Goal: Transaction & Acquisition: Purchase product/service

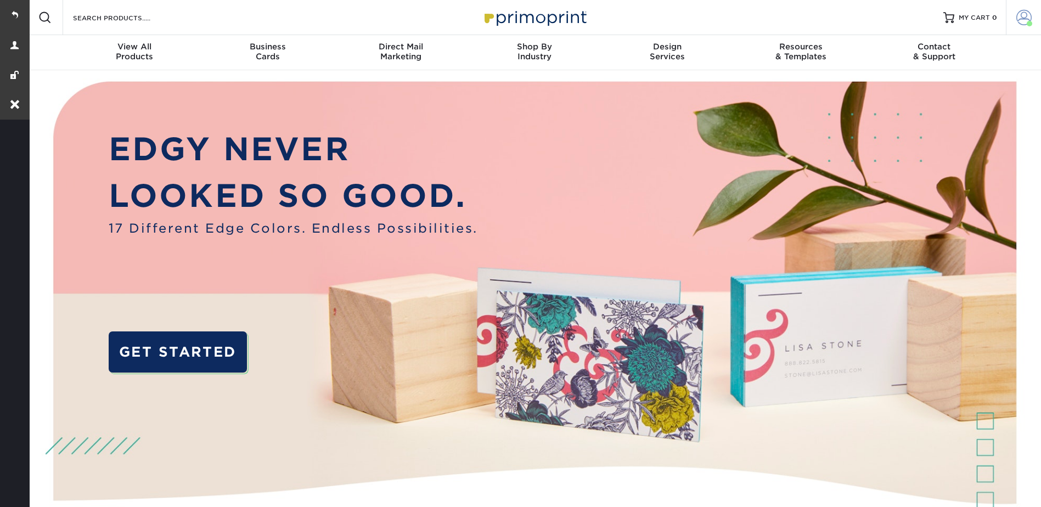
click at [1014, 12] on link "Account" at bounding box center [1023, 17] width 35 height 35
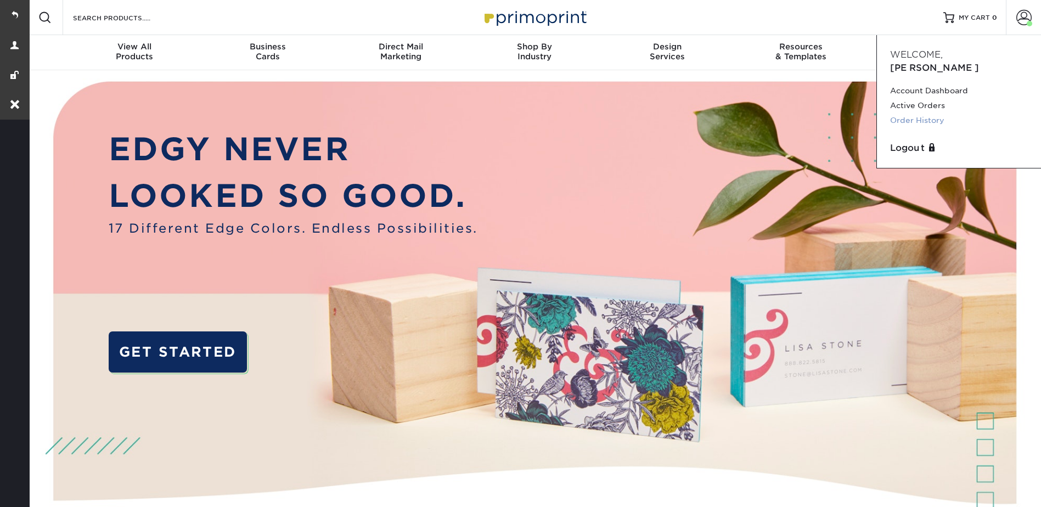
click at [935, 113] on link "Order History" at bounding box center [959, 120] width 138 height 15
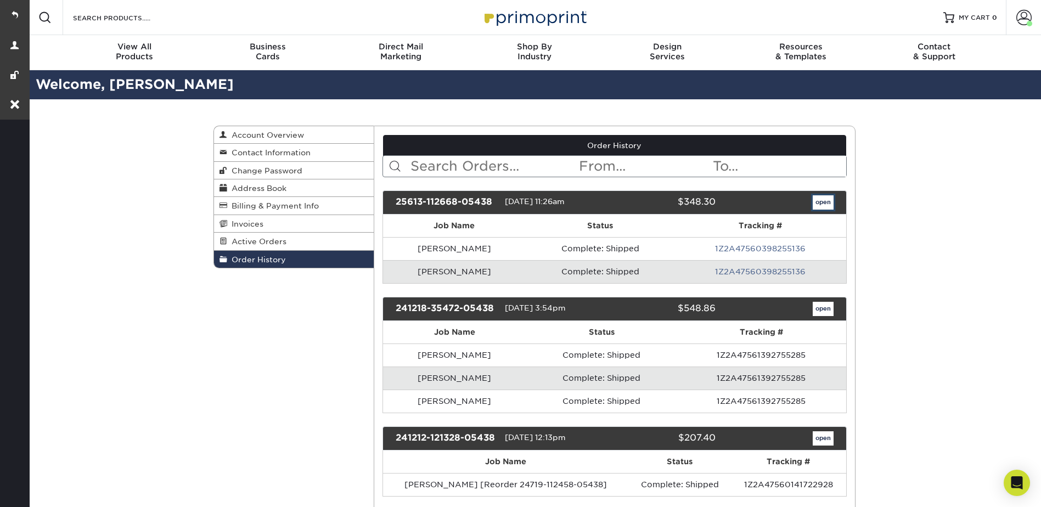
click at [820, 202] on link "open" at bounding box center [822, 202] width 21 height 14
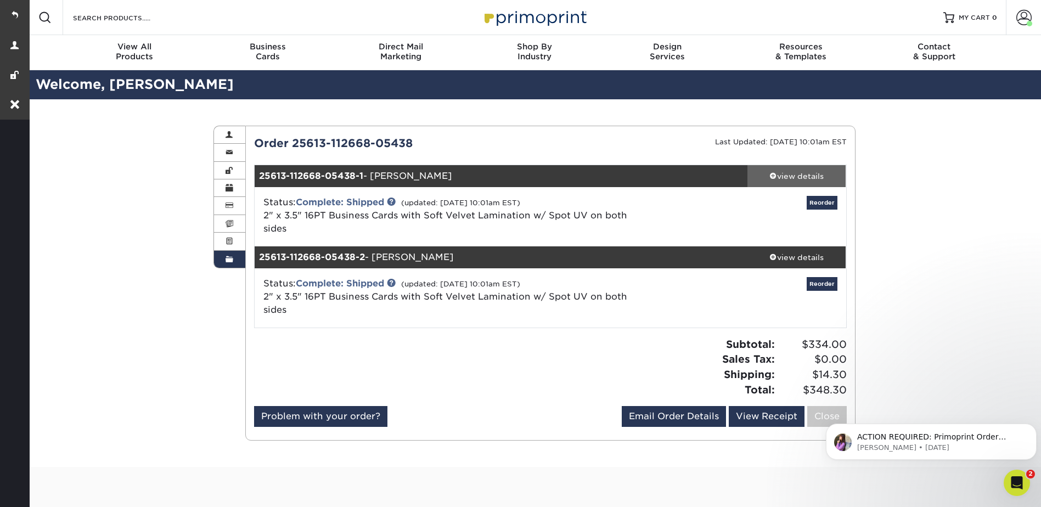
click at [800, 171] on div "view details" at bounding box center [796, 176] width 99 height 11
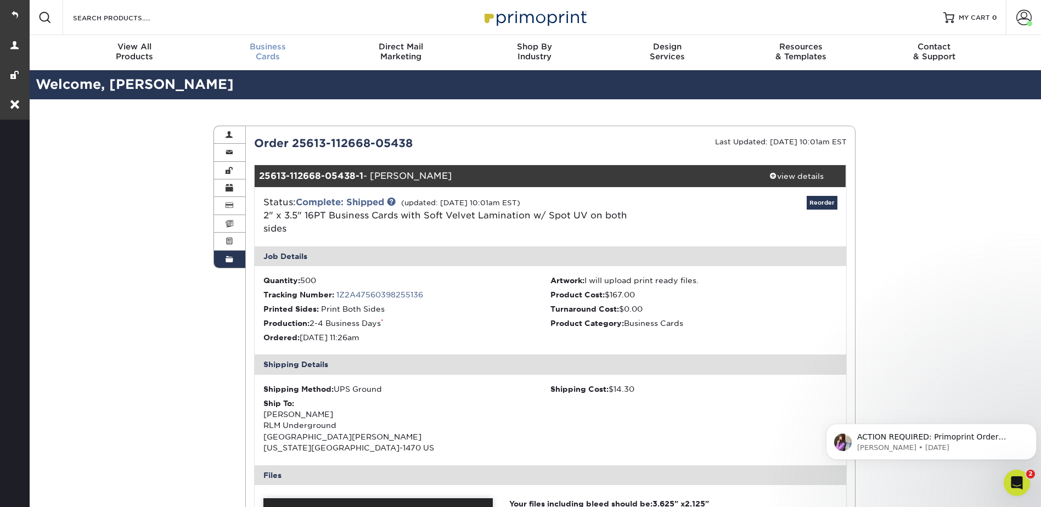
click at [260, 54] on div "Business Cards" at bounding box center [267, 52] width 133 height 20
click at [258, 43] on span "Business" at bounding box center [267, 47] width 133 height 10
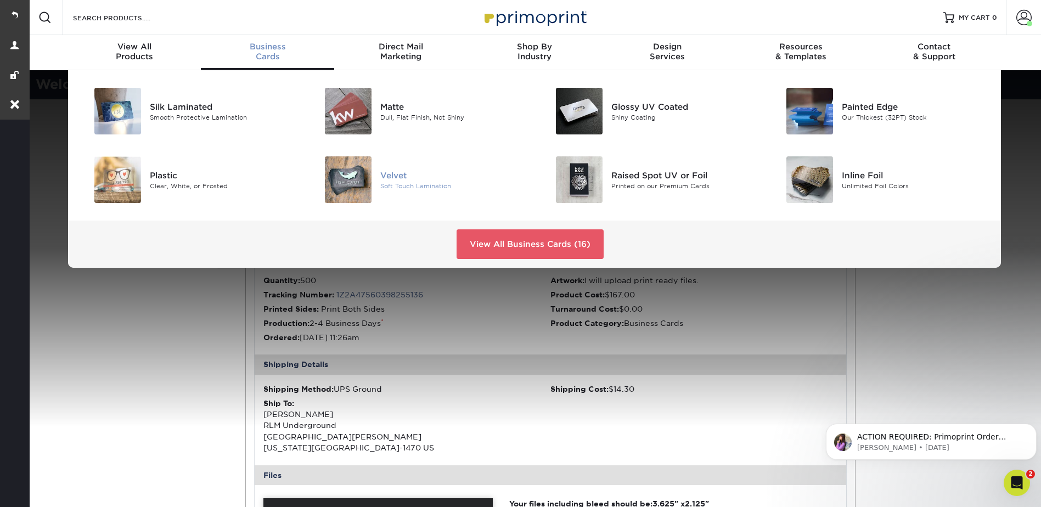
click at [379, 189] on div at bounding box center [341, 179] width 77 height 47
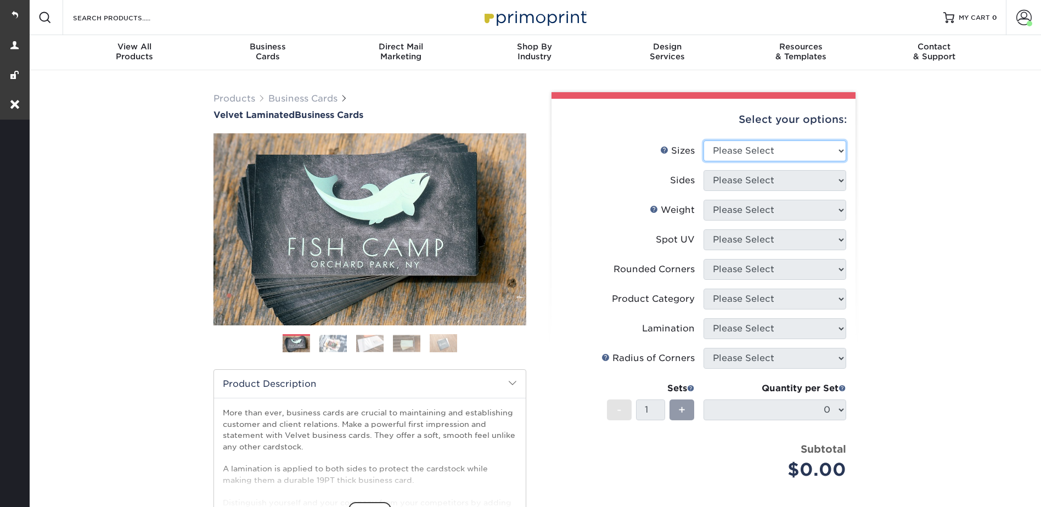
click at [739, 143] on select "Please Select 1.5" x 3.5" - Mini 1.75" x 3.5" - Mini 2" x 2" - Square 2" x 3" -…" at bounding box center [774, 150] width 143 height 21
select select "2.00x3.50"
click at [703, 140] on select "Please Select 1.5" x 3.5" - Mini 1.75" x 3.5" - Mini 2" x 2" - Square 2" x 3" -…" at bounding box center [774, 150] width 143 height 21
click at [720, 180] on select "Please Select Print Both Sides Print Front Only" at bounding box center [774, 180] width 143 height 21
select select "13abbda7-1d64-4f25-8bb2-c179b224825d"
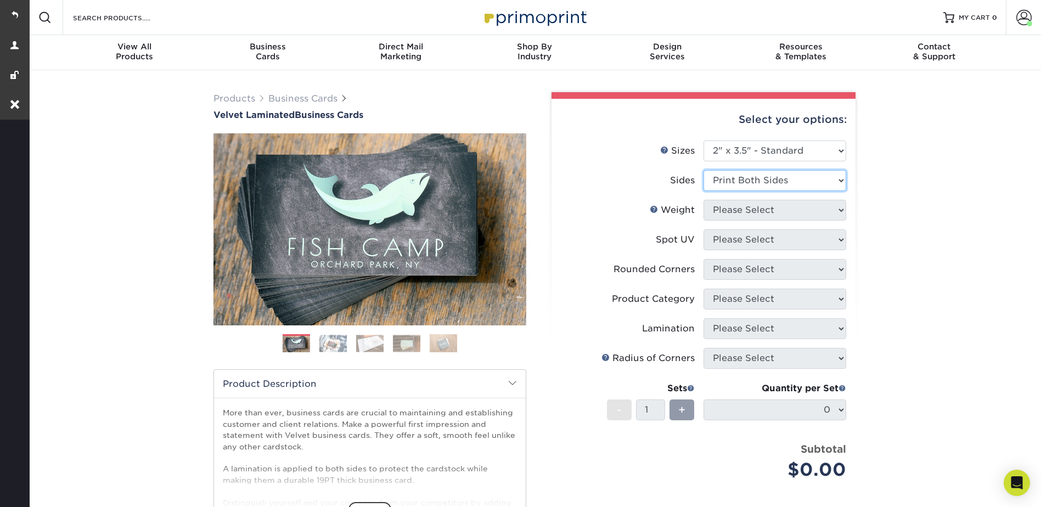
click at [703, 170] on select "Please Select Print Both Sides Print Front Only" at bounding box center [774, 180] width 143 height 21
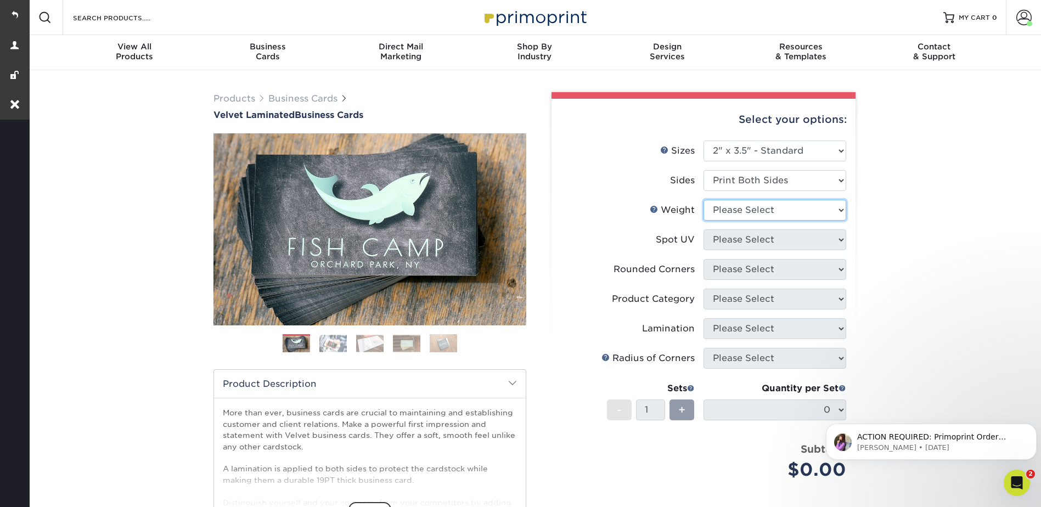
click at [724, 205] on select "Please Select 16PT" at bounding box center [774, 210] width 143 height 21
select select "16PT"
click at [703, 200] on select "Please Select 16PT" at bounding box center [774, 210] width 143 height 21
drag, startPoint x: 729, startPoint y: 235, endPoint x: 728, endPoint y: 252, distance: 17.0
click at [729, 235] on select "Please Select No Spot UV Front and Back (Both Sides) Front Only Back Only" at bounding box center [774, 239] width 143 height 21
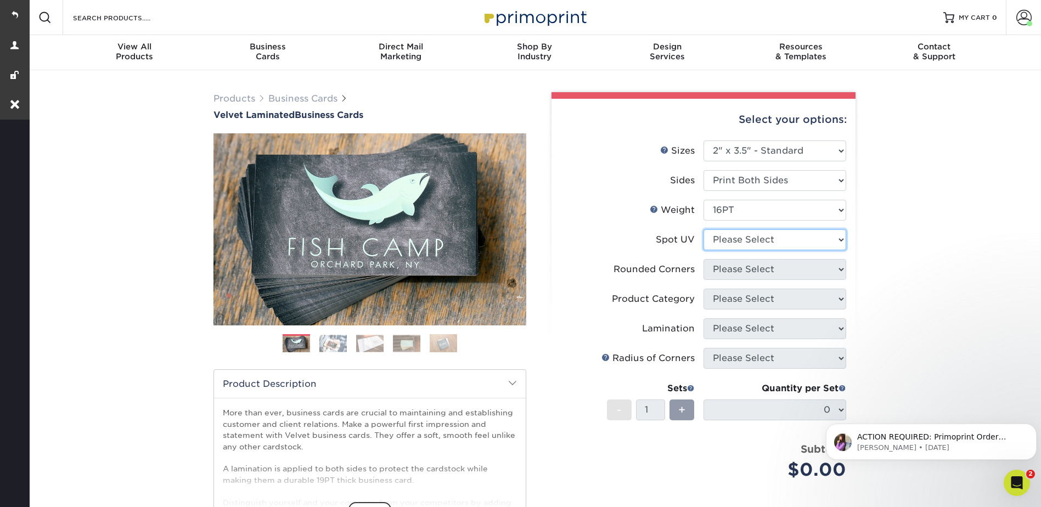
select select "0"
click at [703, 229] on select "Please Select No Spot UV Front and Back (Both Sides) Front Only Back Only" at bounding box center [774, 239] width 143 height 21
drag, startPoint x: 716, startPoint y: 268, endPoint x: 725, endPoint y: 281, distance: 15.5
click at [716, 268] on select "Please Select Yes - Round 2 Corners Yes - Round 4 Corners No" at bounding box center [774, 269] width 143 height 21
select select "0"
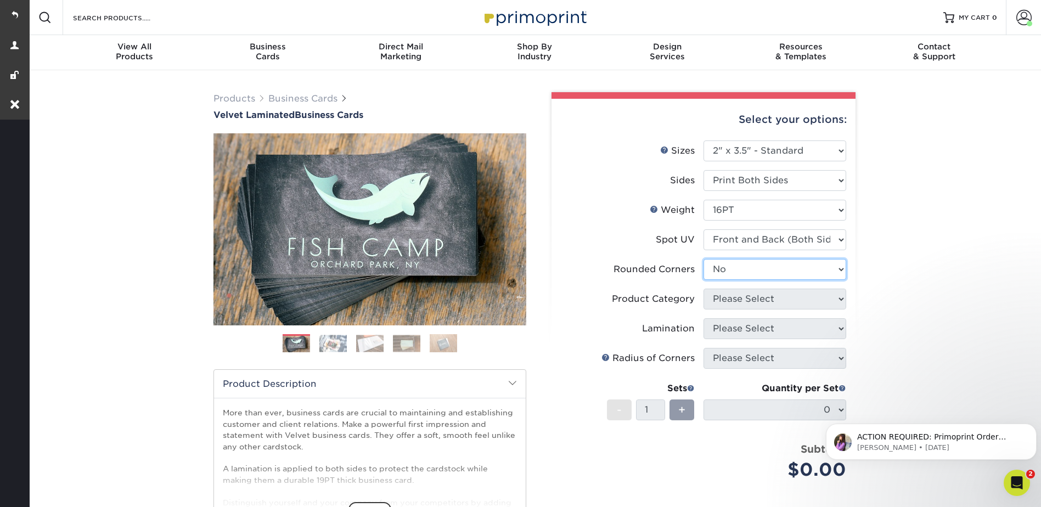
click at [703, 259] on select "Please Select Yes - Round 2 Corners Yes - Round 4 Corners No" at bounding box center [774, 269] width 143 height 21
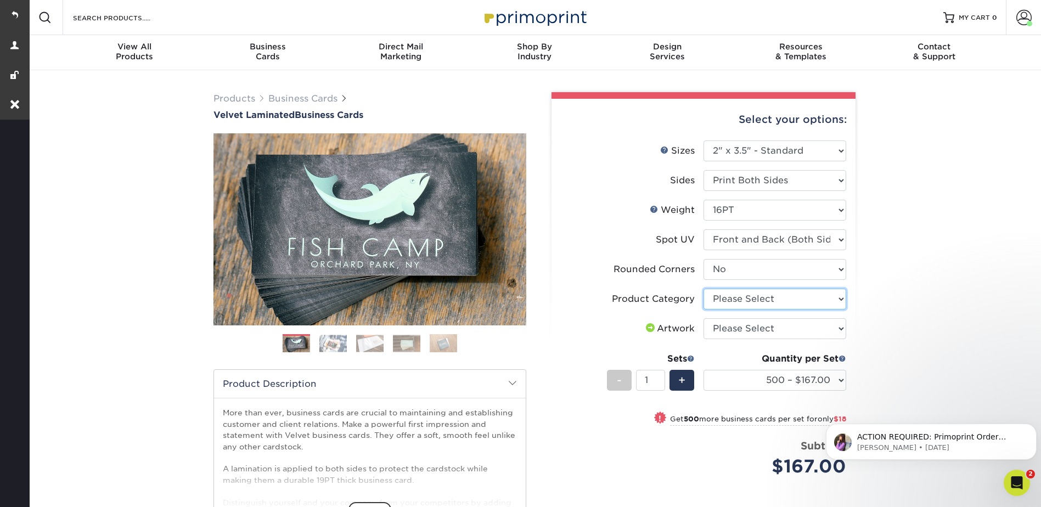
drag, startPoint x: 730, startPoint y: 298, endPoint x: 733, endPoint y: 309, distance: 11.6
click at [730, 298] on select "Please Select Business Cards" at bounding box center [774, 299] width 143 height 21
select select "3b5148f1-0588-4f88-a218-97bcfdce65c1"
click at [703, 289] on select "Please Select Business Cards" at bounding box center [774, 299] width 143 height 21
click at [731, 321] on select "Please Select I will upload files I need a design - $100" at bounding box center [774, 328] width 143 height 21
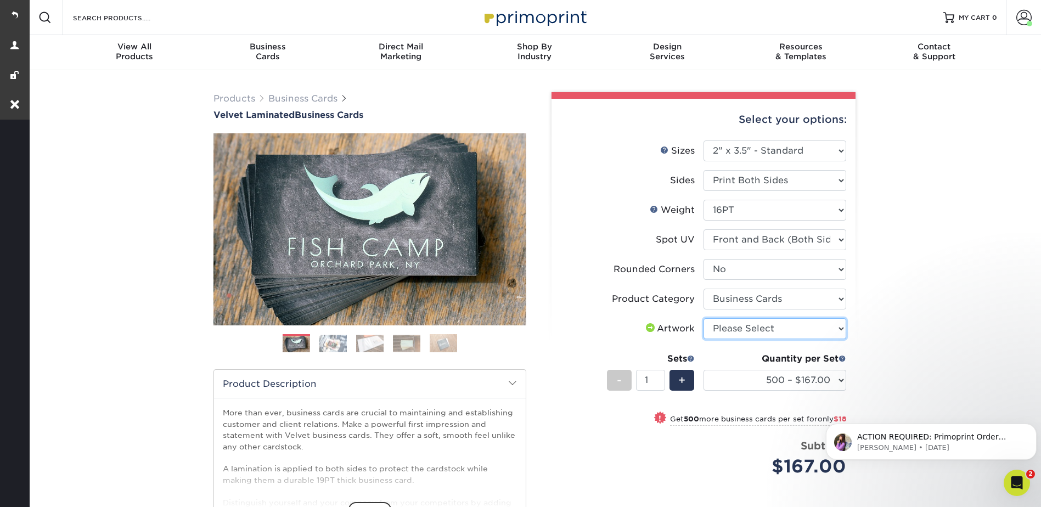
select select "upload"
click at [703, 318] on select "Please Select I will upload files I need a design - $100" at bounding box center [774, 328] width 143 height 21
click at [749, 374] on select "500 – $167.00 1000 – $185.00 2500 – $439.00 5000 – $733.00 10000 – $1307.00" at bounding box center [774, 380] width 143 height 21
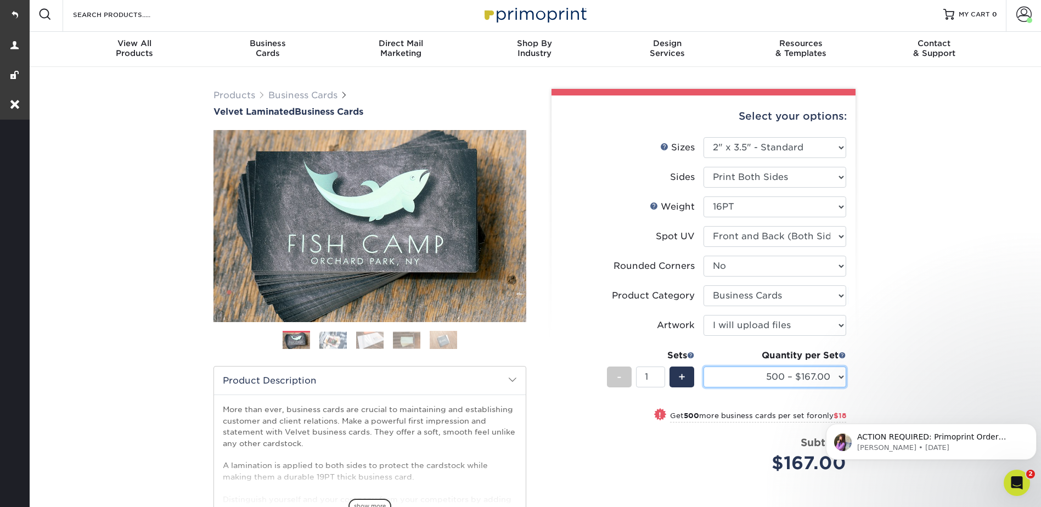
scroll to position [274, 0]
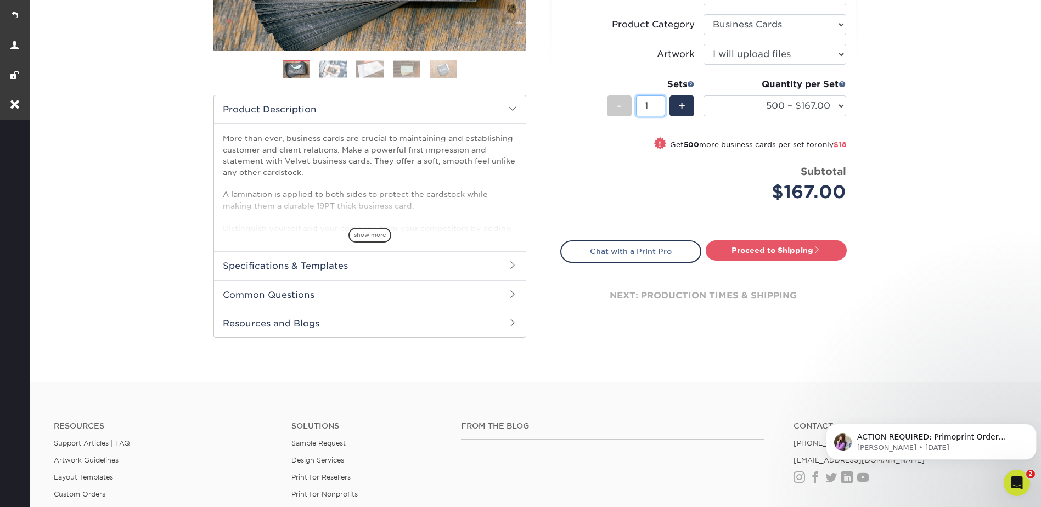
click at [651, 110] on input "1" at bounding box center [650, 105] width 29 height 21
type input "15"
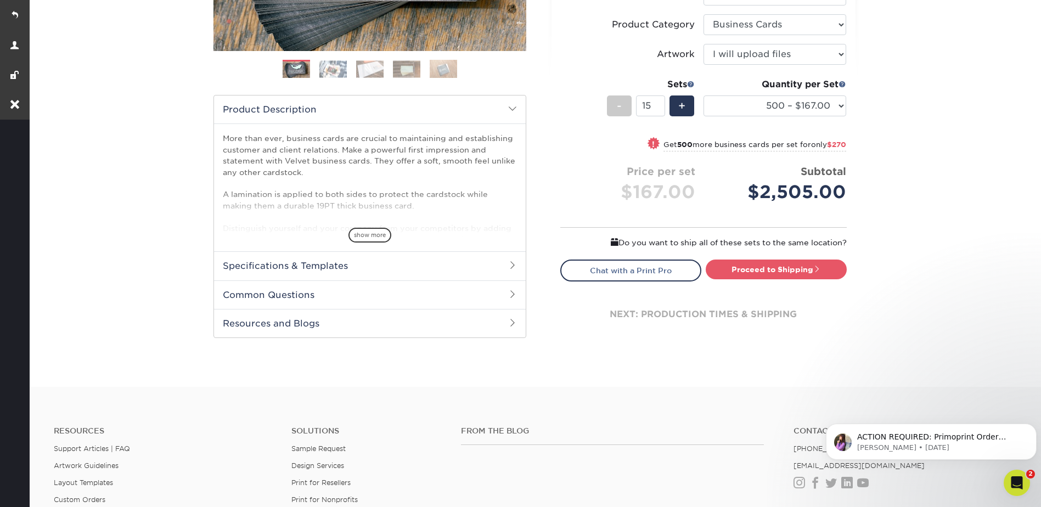
click at [893, 104] on div "Products Business Cards Velvet Laminated Business Cards Previous Next" at bounding box center [533, 91] width 1013 height 591
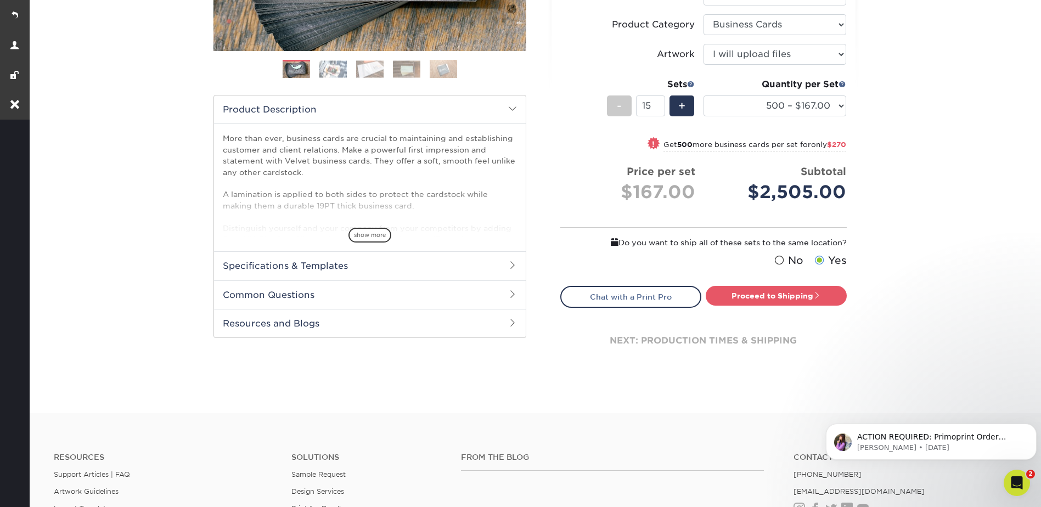
drag, startPoint x: 774, startPoint y: 293, endPoint x: 696, endPoint y: 228, distance: 102.0
click at [774, 293] on link "Proceed to Shipping" at bounding box center [775, 296] width 141 height 20
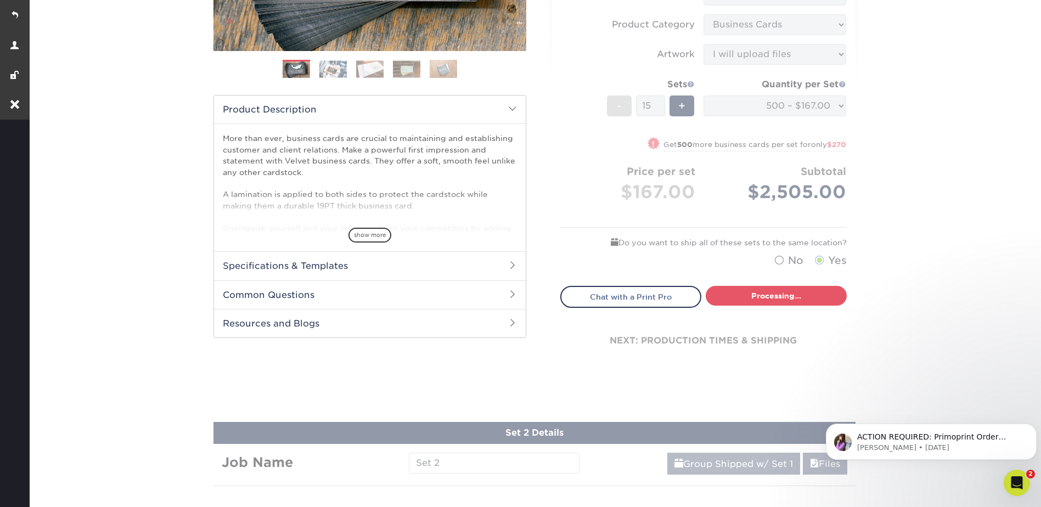
type input "Set 1"
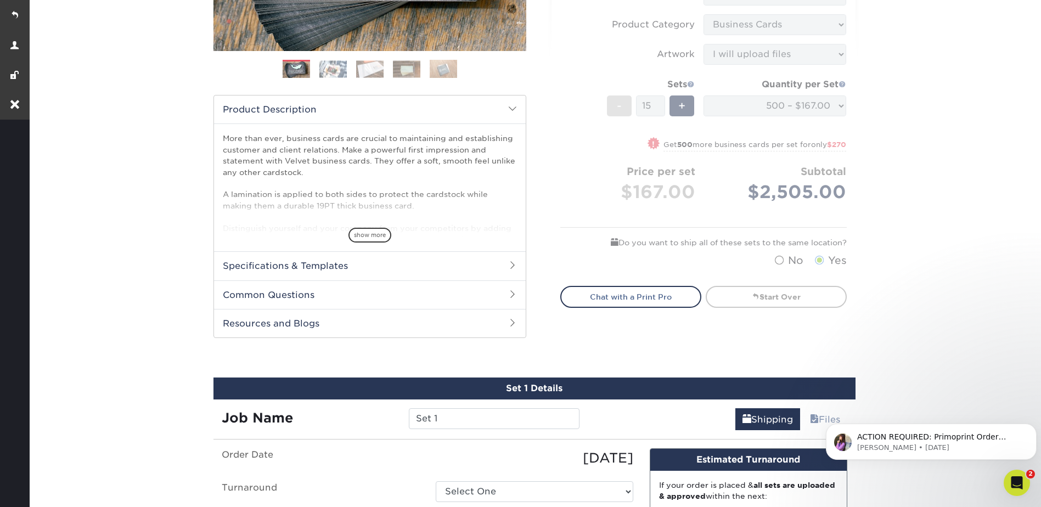
select select "4255bcc9-c807-49ed-9fda-38550f218dbc"
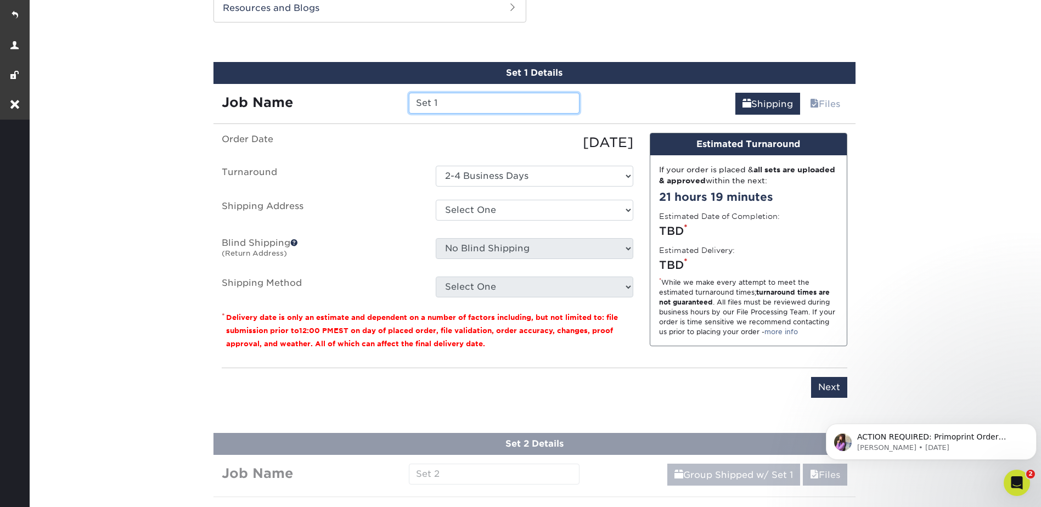
drag, startPoint x: 438, startPoint y: 100, endPoint x: 408, endPoint y: 100, distance: 30.7
click at [408, 100] on div "Set 1" at bounding box center [493, 103] width 187 height 21
paste input "[PERSON_NAME]"
type input "[PERSON_NAME]"
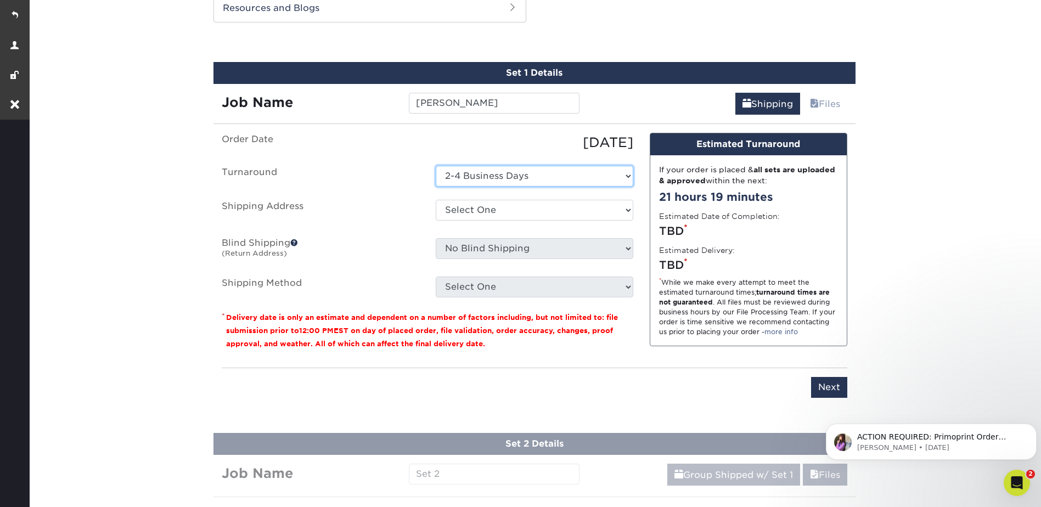
click at [468, 177] on select "Select One 2-4 Business Days" at bounding box center [534, 176] width 197 height 21
click at [467, 177] on select "Select One 2-4 Business Days" at bounding box center [534, 176] width 197 height 21
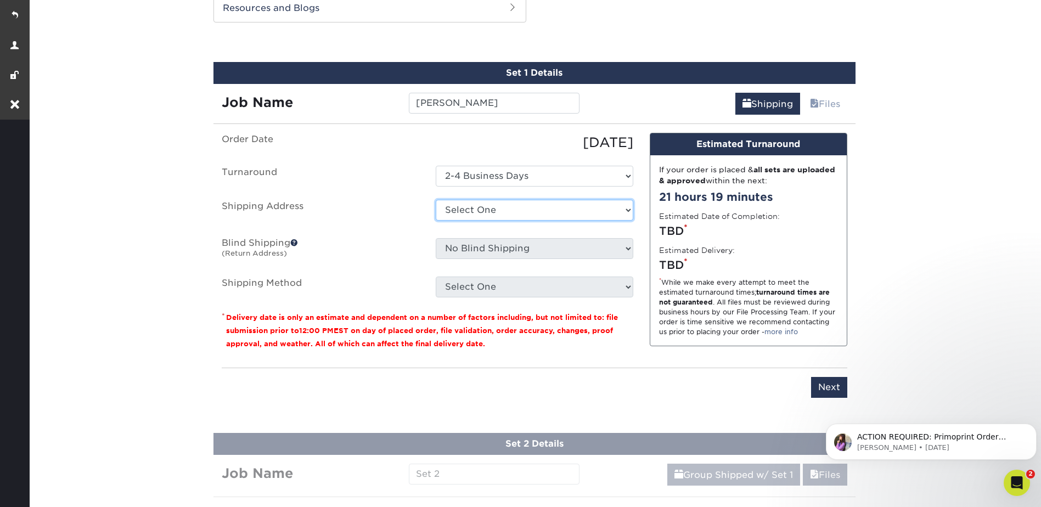
click at [474, 207] on select "Select One KC Office + Add New Address" at bounding box center [534, 210] width 197 height 21
select select "261682"
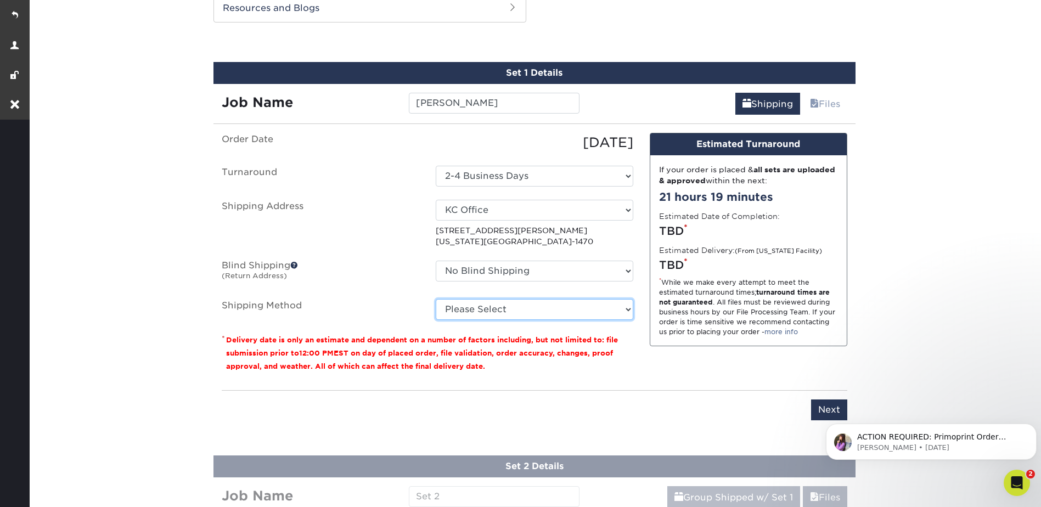
drag, startPoint x: 501, startPoint y: 302, endPoint x: 502, endPoint y: 317, distance: 14.8
click at [501, 302] on select "Please Select Ground Shipping (+$28.48) 3 Day Shipping Service (+$42.02) 2 Day …" at bounding box center [534, 309] width 197 height 21
select select "03"
click at [436, 299] on select "Please Select Ground Shipping (+$28.48) 3 Day Shipping Service (+$42.02) 2 Day …" at bounding box center [534, 309] width 197 height 21
click html "ACTION REQUIRED: Primoprint Order 25613-112668-05438 Thank you for placing your…"
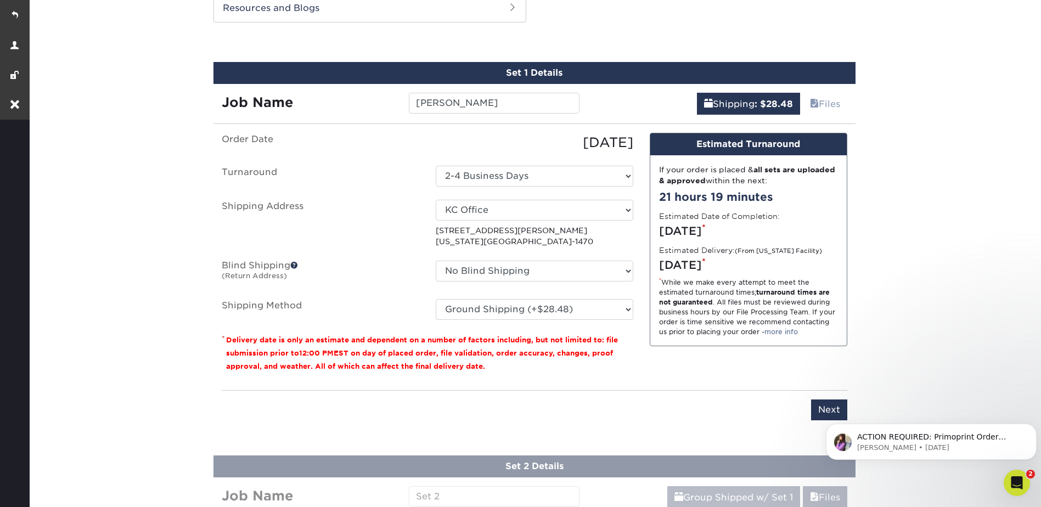
click at [826, 409] on body "ACTION REQUIRED: Primoprint Order 25613-112668-05438 Thank you for placing your…" at bounding box center [931, 439] width 211 height 68
click html "ACTION REQUIRED: Primoprint Order 25613-112668-05438 Thank you for placing your…"
click at [831, 406] on body "ACTION REQUIRED: Primoprint Order 25613-112668-05438 Thank you for placing your…" at bounding box center [931, 439] width 211 height 68
click at [1030, 426] on icon "Dismiss notification" at bounding box center [1033, 426] width 6 height 6
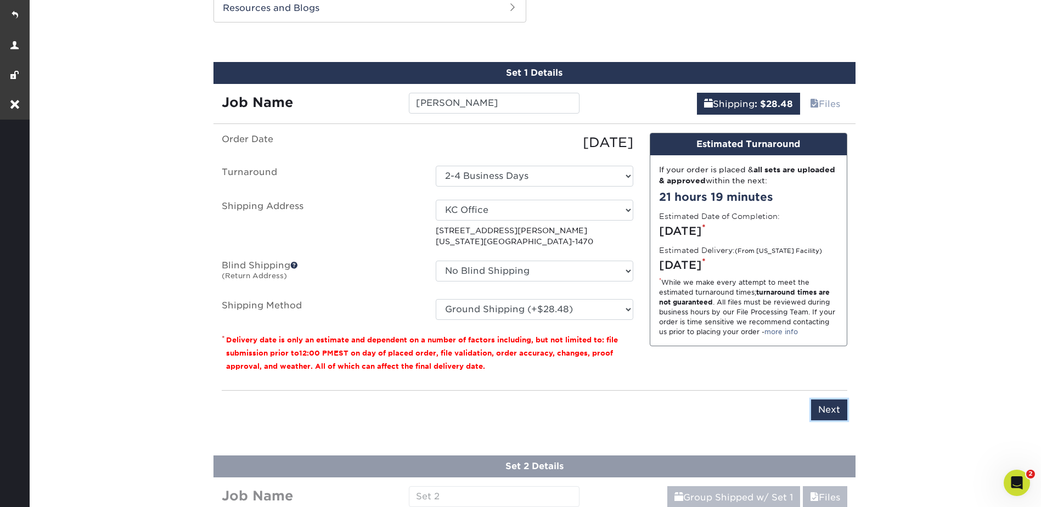
click at [823, 406] on input "Next" at bounding box center [829, 409] width 36 height 21
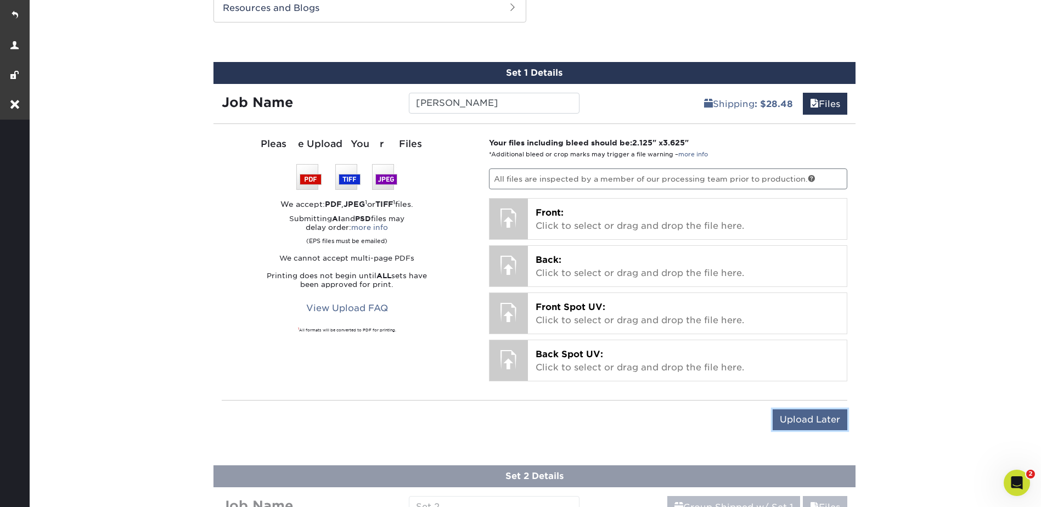
click at [794, 420] on input "Upload Later" at bounding box center [809, 419] width 75 height 21
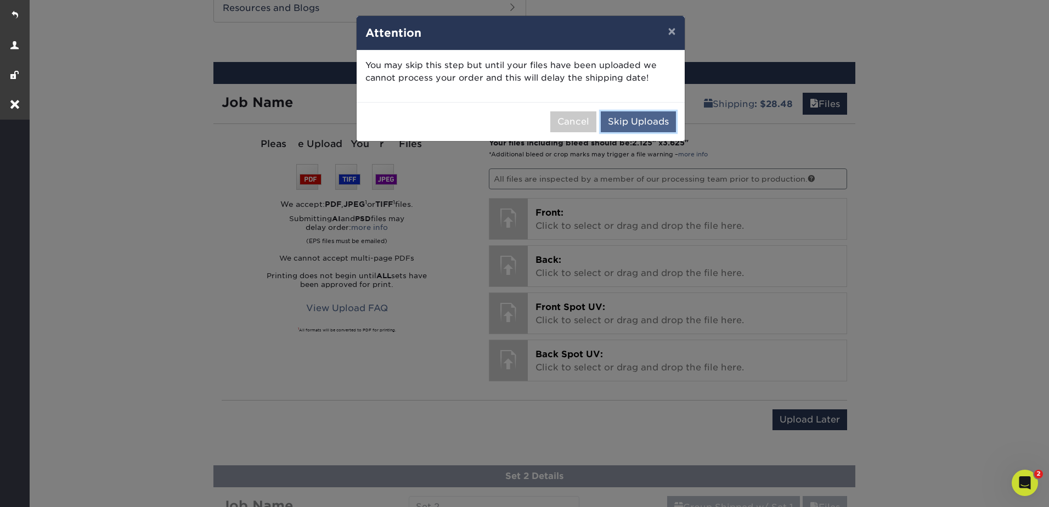
click at [656, 128] on button "Skip Uploads" at bounding box center [638, 121] width 75 height 21
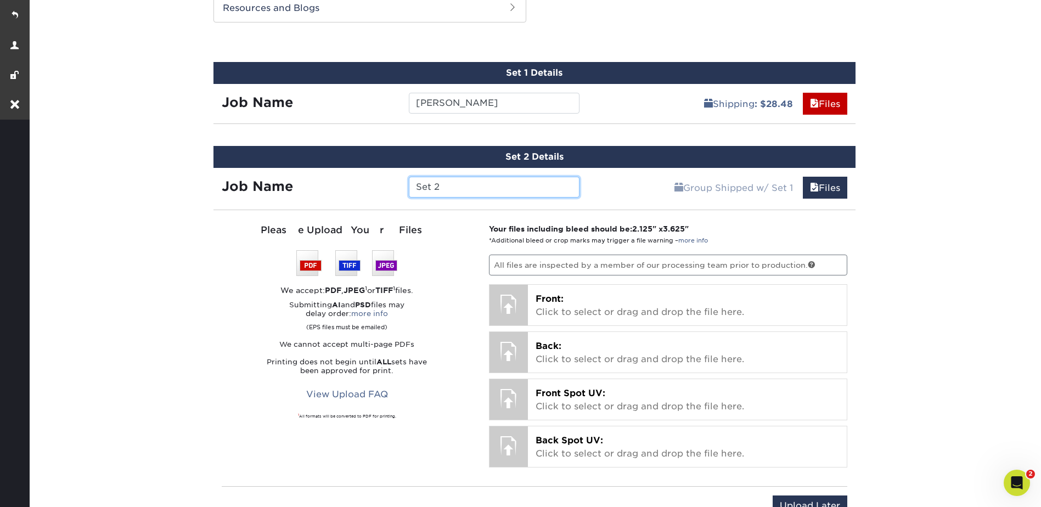
drag, startPoint x: 446, startPoint y: 184, endPoint x: 402, endPoint y: 184, distance: 43.9
click at [402, 185] on div "Set 2" at bounding box center [493, 187] width 187 height 21
paste input "[PERSON_NAME]"
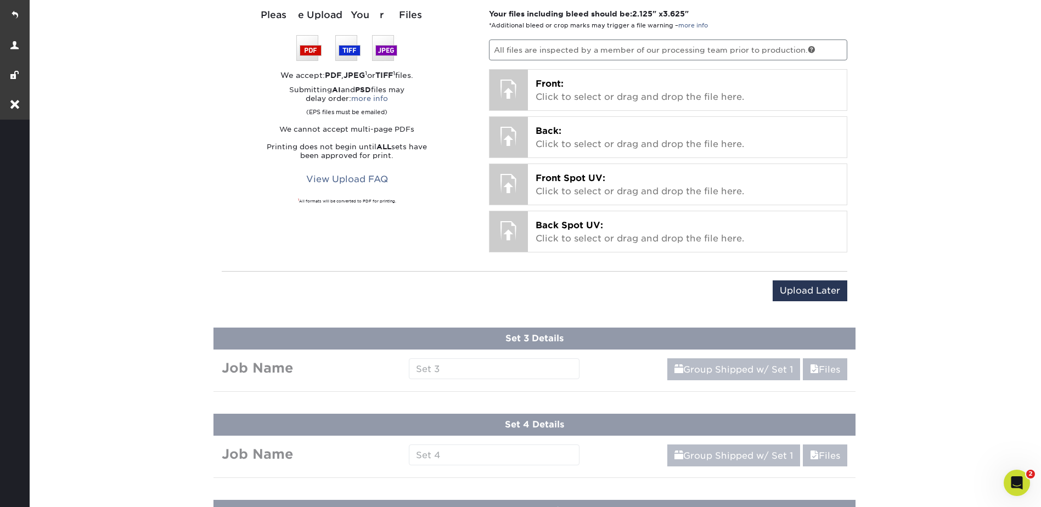
scroll to position [809, 0]
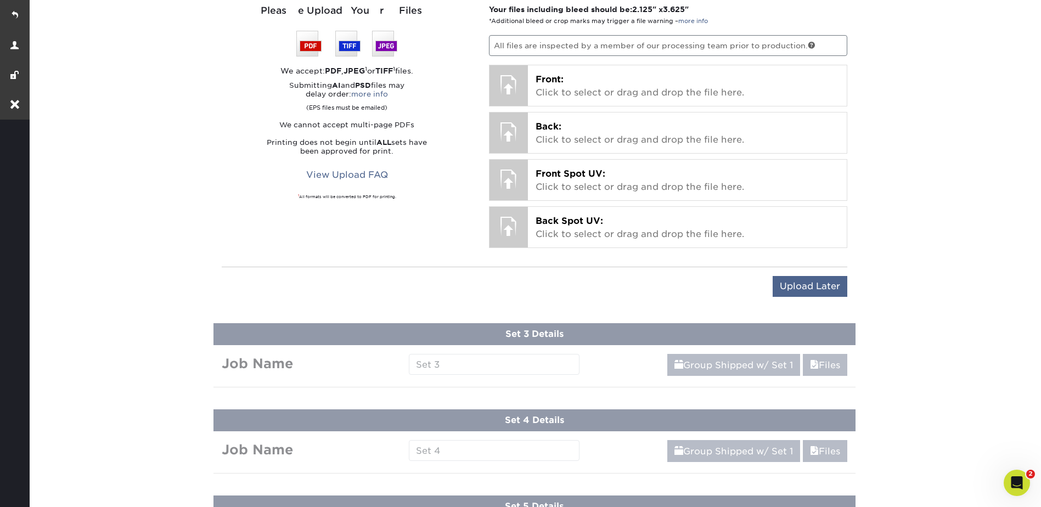
type input "[PERSON_NAME]"
click at [797, 287] on input "Upload Later" at bounding box center [809, 286] width 75 height 21
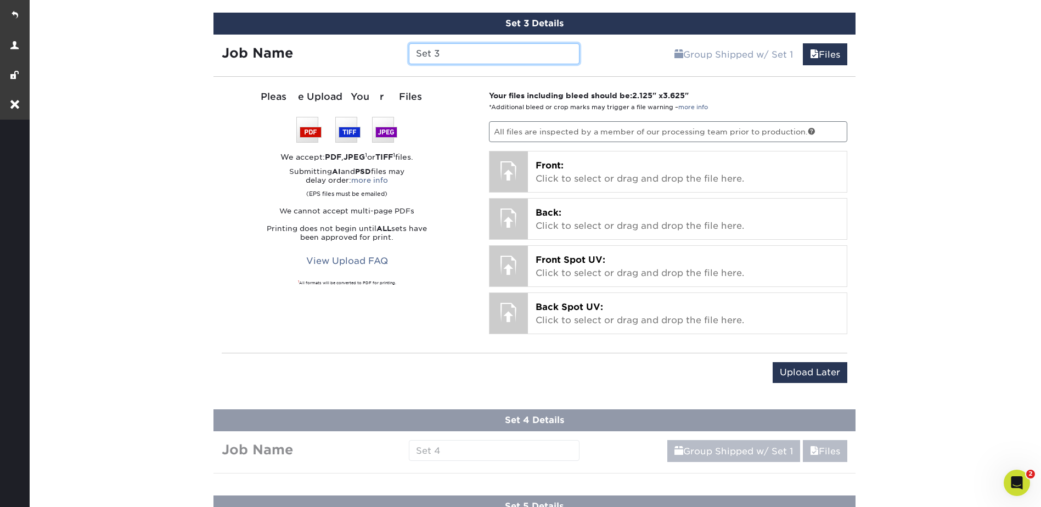
drag, startPoint x: 437, startPoint y: 53, endPoint x: 390, endPoint y: 56, distance: 46.7
click at [390, 56] on div "Job Name Set 3" at bounding box center [400, 53] width 375 height 21
paste input "[PERSON_NAME]"
type input "[PERSON_NAME]"
click at [798, 370] on input "Upload Later" at bounding box center [809, 372] width 75 height 21
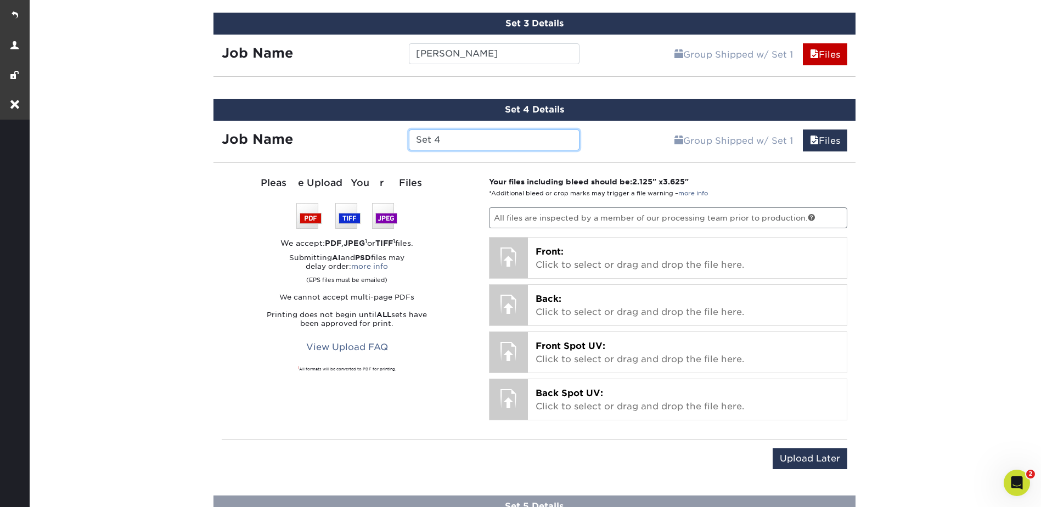
drag, startPoint x: 471, startPoint y: 142, endPoint x: 405, endPoint y: 140, distance: 65.3
click at [405, 140] on div "Set 4" at bounding box center [493, 139] width 187 height 21
paste input "[PERSON_NAME]"
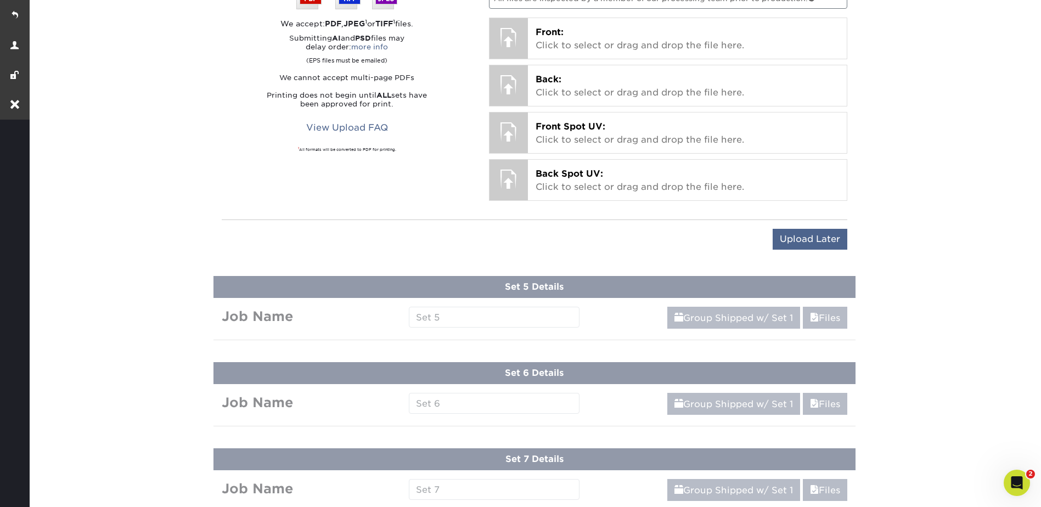
type input "[PERSON_NAME]"
click at [804, 241] on input "Upload Later" at bounding box center [809, 239] width 75 height 21
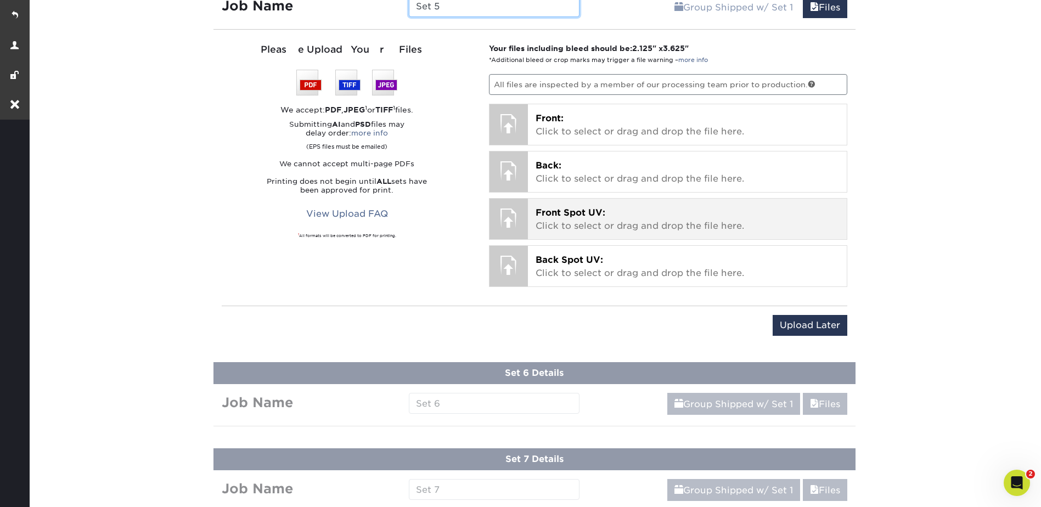
scroll to position [1025, 0]
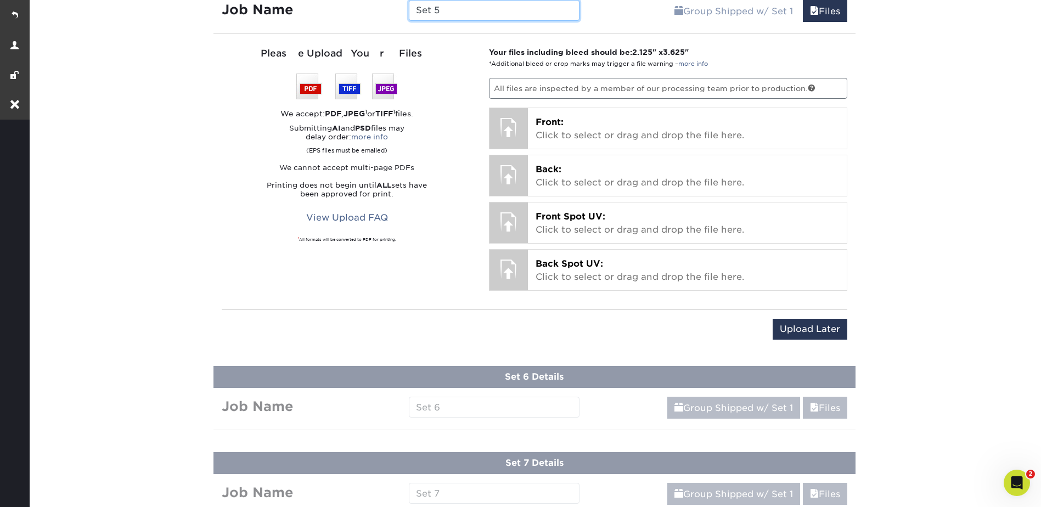
drag, startPoint x: 454, startPoint y: 15, endPoint x: 413, endPoint y: 13, distance: 41.2
click at [413, 13] on input "Set 5" at bounding box center [494, 10] width 171 height 21
paste input "[PERSON_NAME]"
type input "[PERSON_NAME]"
click at [805, 329] on input "Upload Later" at bounding box center [809, 329] width 75 height 21
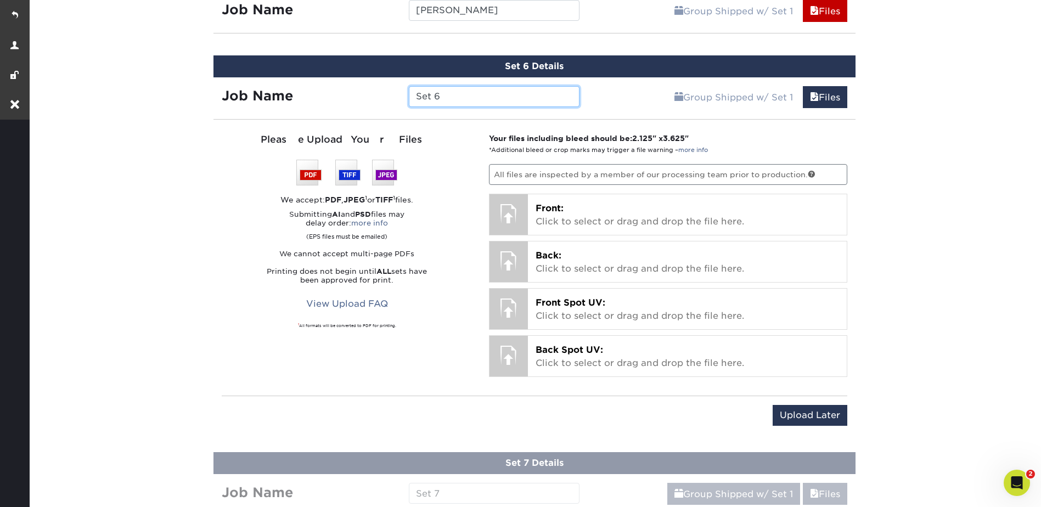
drag, startPoint x: 443, startPoint y: 94, endPoint x: 398, endPoint y: 94, distance: 45.5
click at [398, 94] on div "Job Name Set 6" at bounding box center [400, 96] width 375 height 21
paste input "[PERSON_NAME]"
type input "[PERSON_NAME]"
click at [824, 410] on input "Upload Later" at bounding box center [809, 415] width 75 height 21
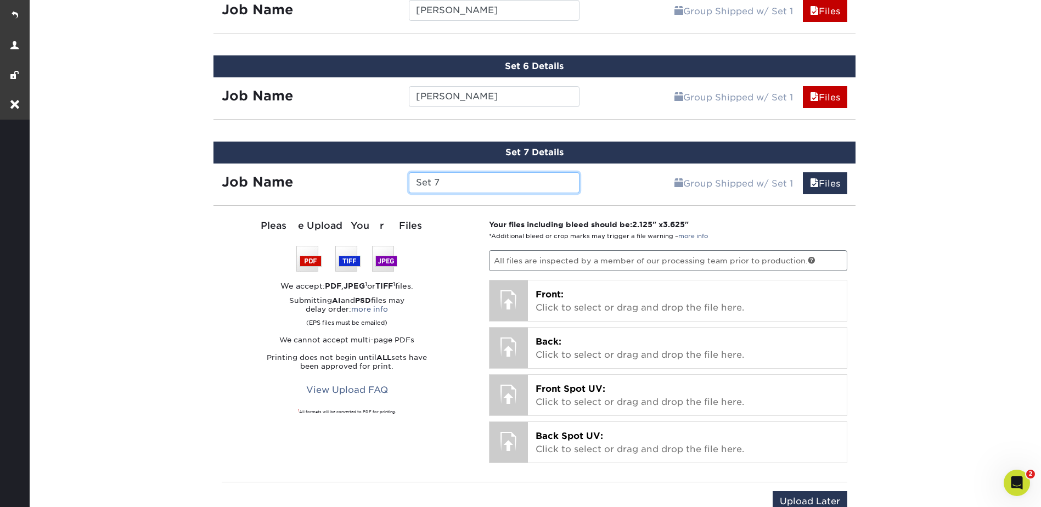
drag, startPoint x: 448, startPoint y: 183, endPoint x: 403, endPoint y: 181, distance: 45.0
click at [403, 181] on div "Set 7" at bounding box center [493, 182] width 187 height 21
paste input "[PERSON_NAME]"
type input "[PERSON_NAME]"
click at [816, 499] on input "Upload Later" at bounding box center [809, 501] width 75 height 21
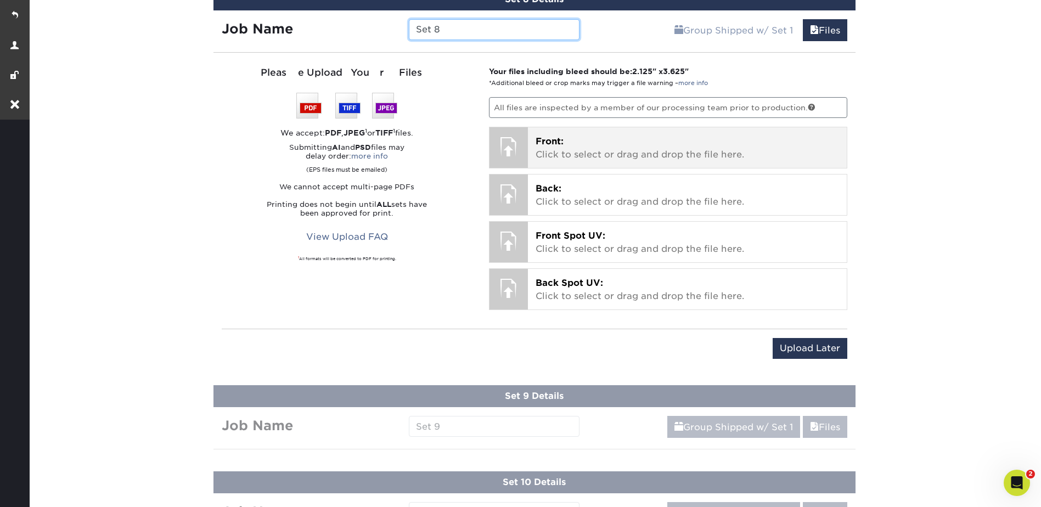
scroll to position [1244, 0]
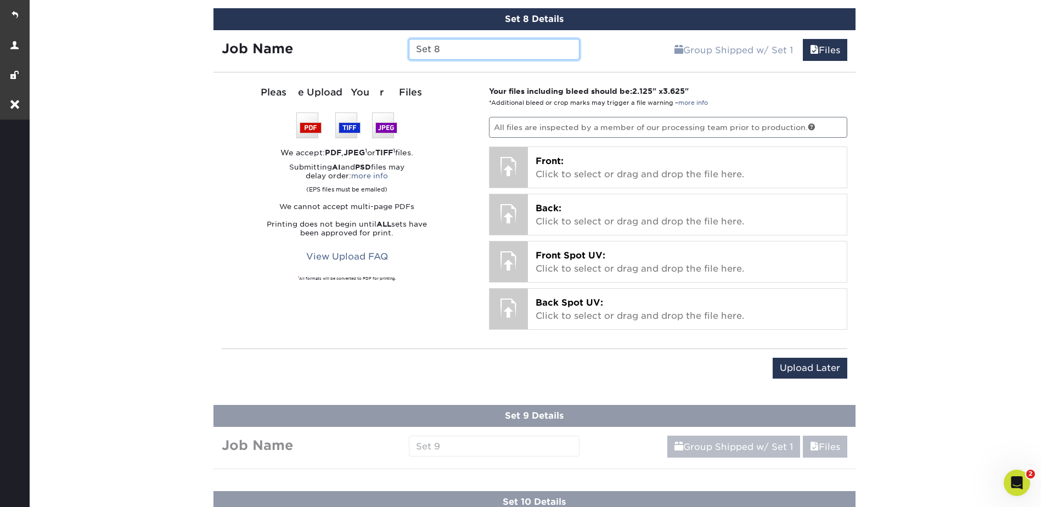
drag, startPoint x: 441, startPoint y: 46, endPoint x: 387, endPoint y: 44, distance: 53.8
click at [386, 44] on div "Job Name Set 8" at bounding box center [400, 49] width 375 height 21
paste input "[PERSON_NAME]"
type input "[PERSON_NAME]"
click at [782, 351] on div "Upload Later Save & Continue Continue" at bounding box center [534, 369] width 625 height 43
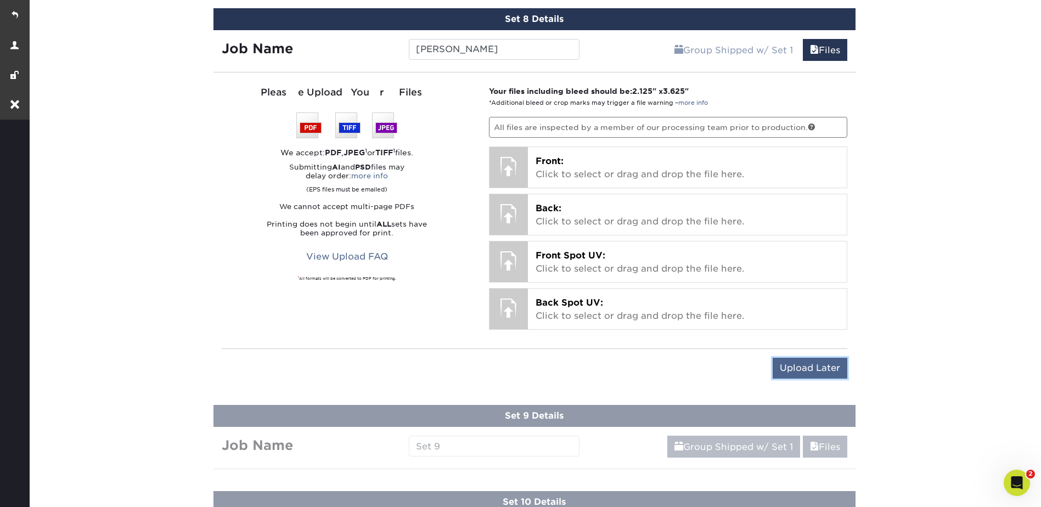
click at [795, 371] on input "Upload Later" at bounding box center [809, 368] width 75 height 21
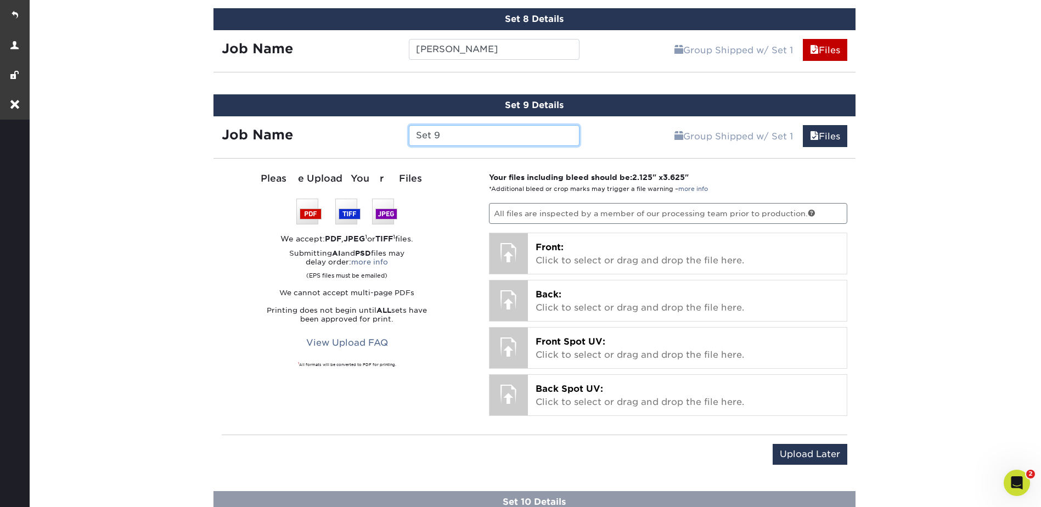
drag, startPoint x: 441, startPoint y: 125, endPoint x: 397, endPoint y: 125, distance: 43.9
click at [397, 125] on div "Job Name Set 9" at bounding box center [400, 135] width 375 height 21
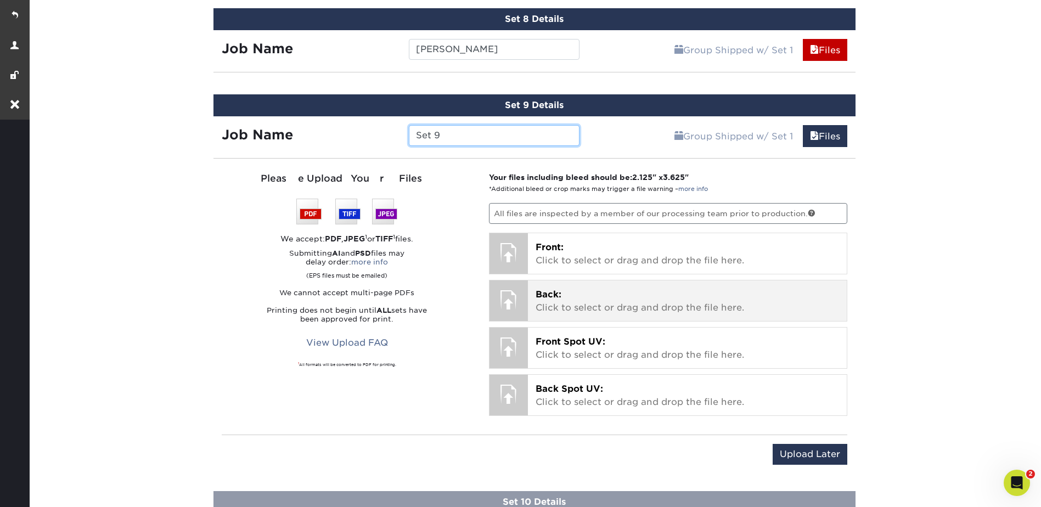
paste input "[PERSON_NAME]"
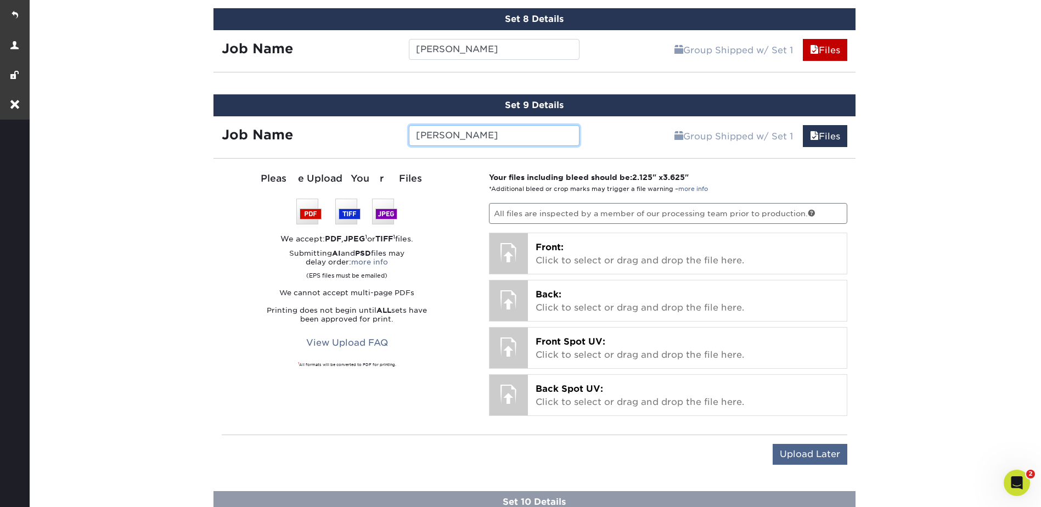
type input "[PERSON_NAME]"
click at [797, 456] on input "Upload Later" at bounding box center [809, 454] width 75 height 21
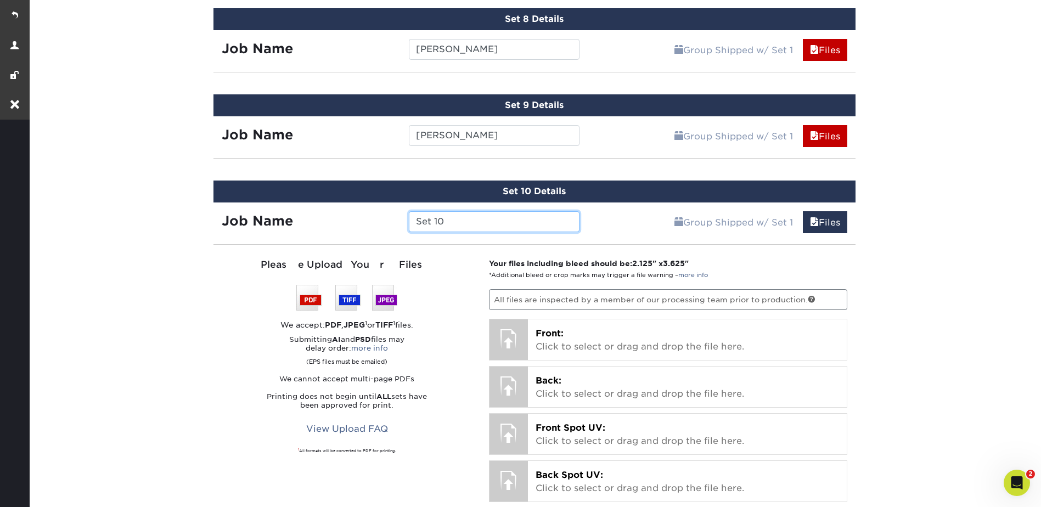
drag, startPoint x: 449, startPoint y: 223, endPoint x: 394, endPoint y: 216, distance: 55.9
click at [394, 216] on div "Job Name Set 10" at bounding box center [400, 221] width 375 height 21
paste input "[PERSON_NAME]"
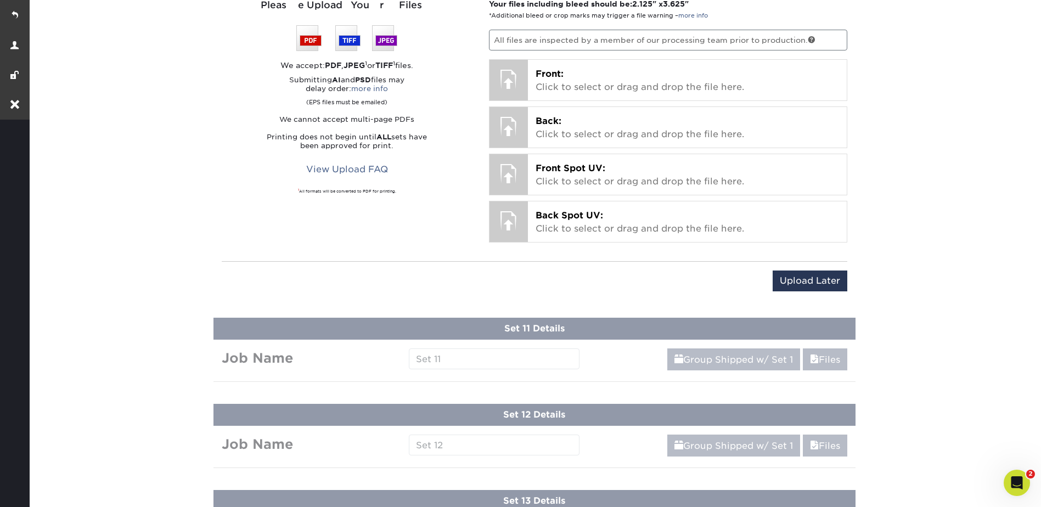
scroll to position [1518, 0]
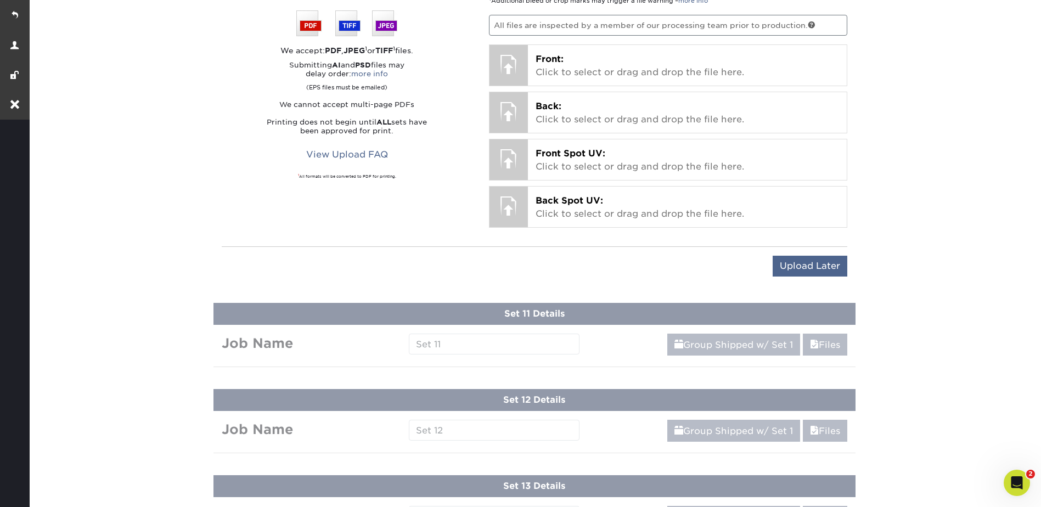
type input "[PERSON_NAME]"
click at [832, 266] on input "Upload Later" at bounding box center [809, 266] width 75 height 21
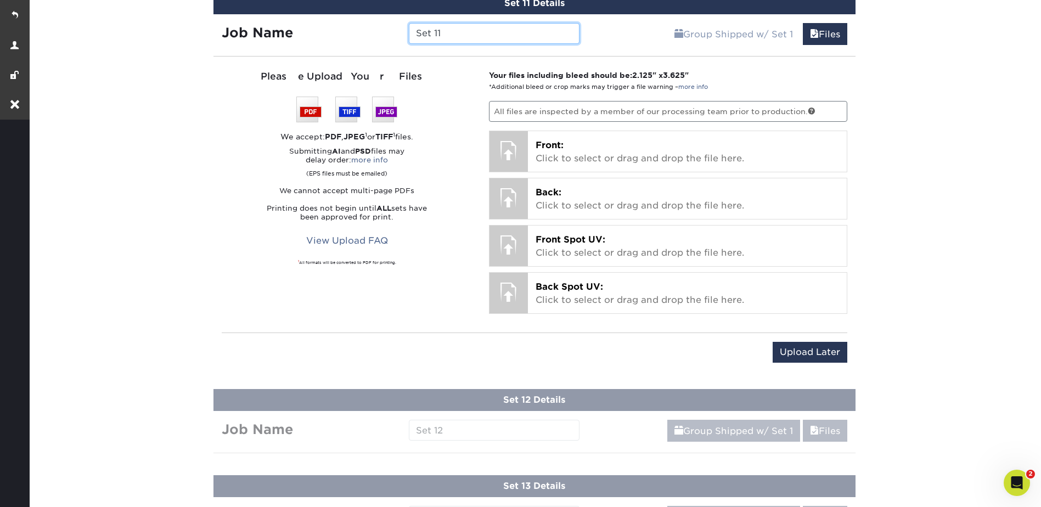
drag, startPoint x: 444, startPoint y: 36, endPoint x: 415, endPoint y: 30, distance: 29.0
click at [415, 30] on input "Set 11" at bounding box center [494, 33] width 171 height 21
paste input "[PERSON_NAME]"
type input "[PERSON_NAME]"
click at [839, 354] on input "Upload Later" at bounding box center [809, 352] width 75 height 21
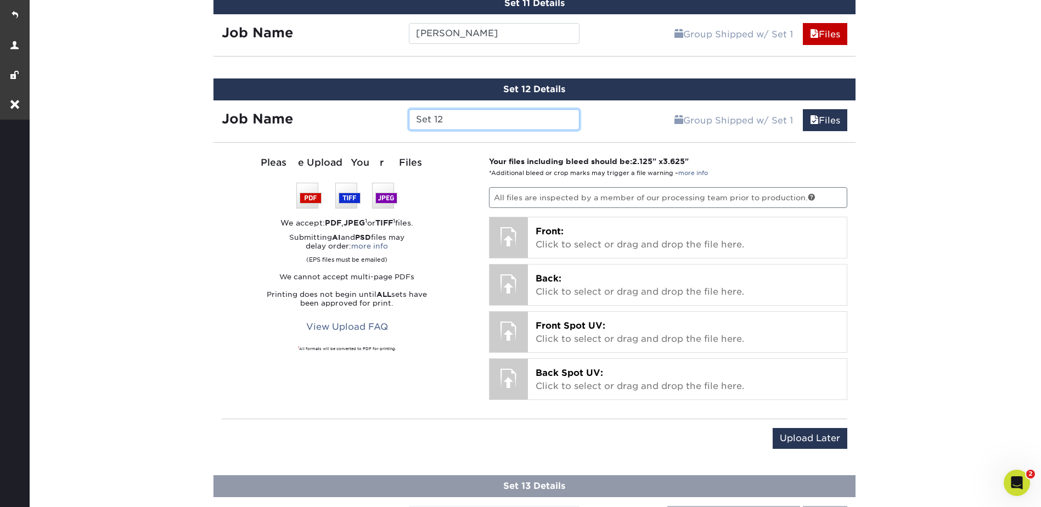
drag, startPoint x: 428, startPoint y: 122, endPoint x: 406, endPoint y: 122, distance: 21.9
click at [406, 122] on div "Set 12" at bounding box center [493, 119] width 187 height 21
paste input "[PERSON_NAME]"
type input "[PERSON_NAME]"
click at [816, 437] on input "Upload Later" at bounding box center [809, 438] width 75 height 21
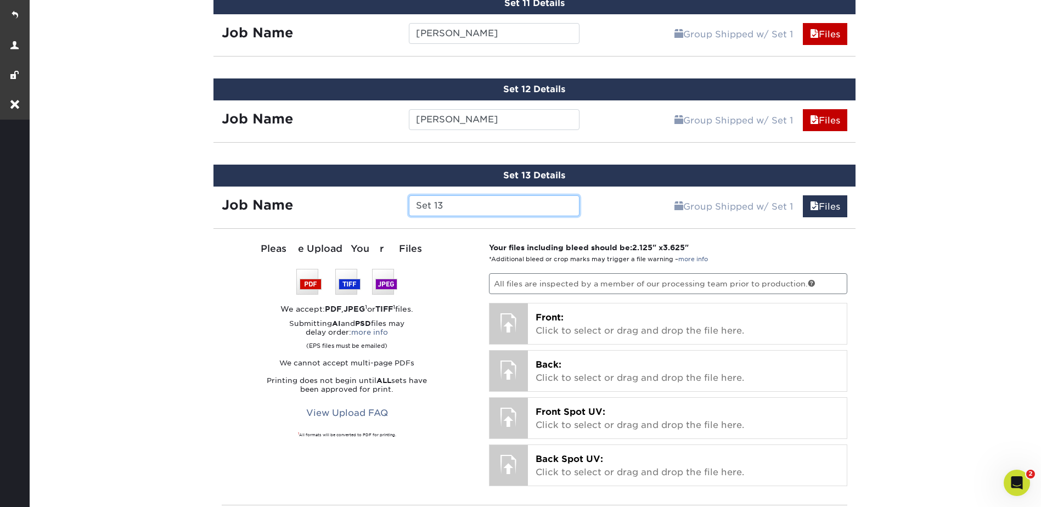
drag, startPoint x: 454, startPoint y: 207, endPoint x: 402, endPoint y: 201, distance: 53.0
click at [388, 207] on div "Job Name Set 13" at bounding box center [400, 205] width 375 height 21
paste input "[PERSON_NAME]"
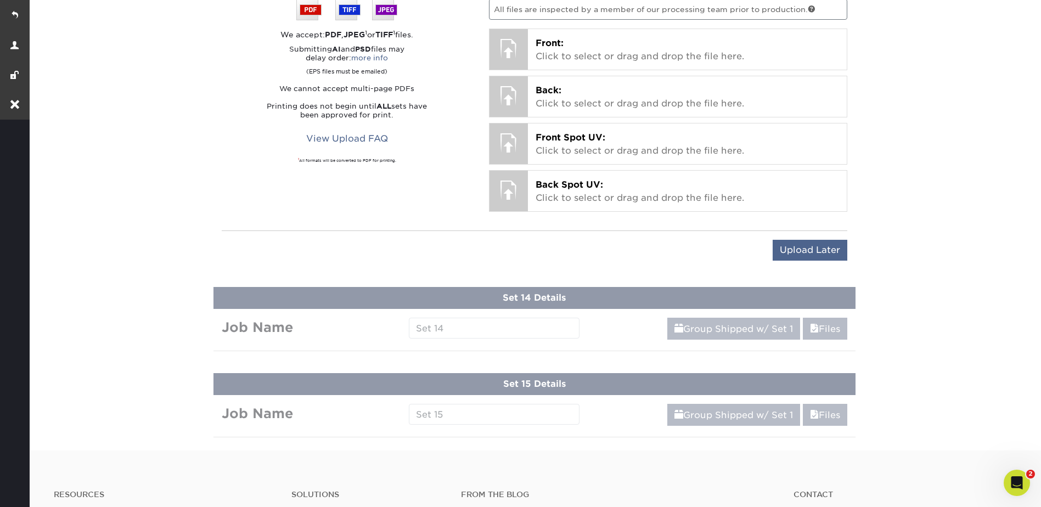
type input "[PERSON_NAME]"
click at [825, 250] on input "Upload Later" at bounding box center [809, 250] width 75 height 21
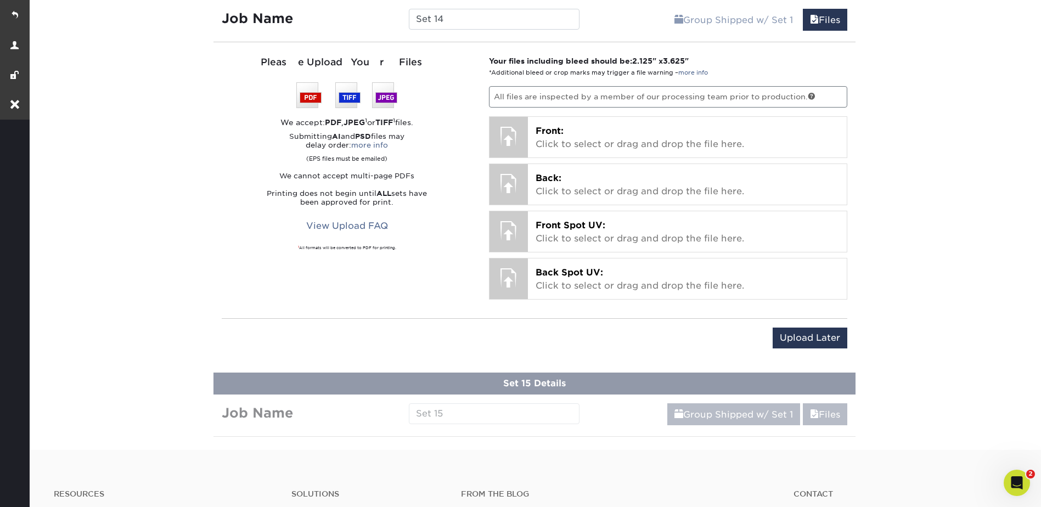
scroll to position [1791, 0]
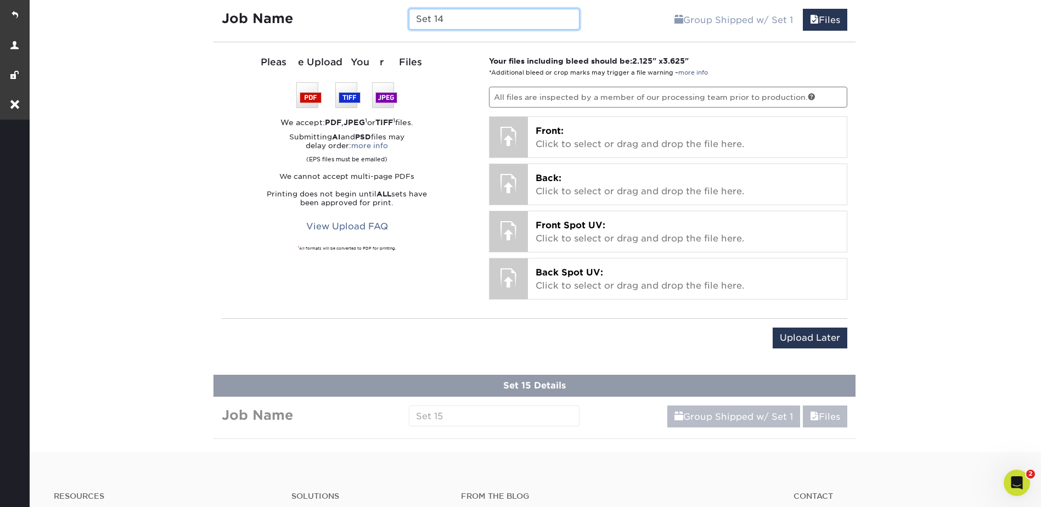
drag, startPoint x: 443, startPoint y: 20, endPoint x: 413, endPoint y: 12, distance: 31.1
click at [414, 14] on input "Set 14" at bounding box center [494, 19] width 171 height 21
paste input "[PERSON_NAME]"
type input "[PERSON_NAME]"
click at [804, 331] on input "Upload Later" at bounding box center [809, 337] width 75 height 21
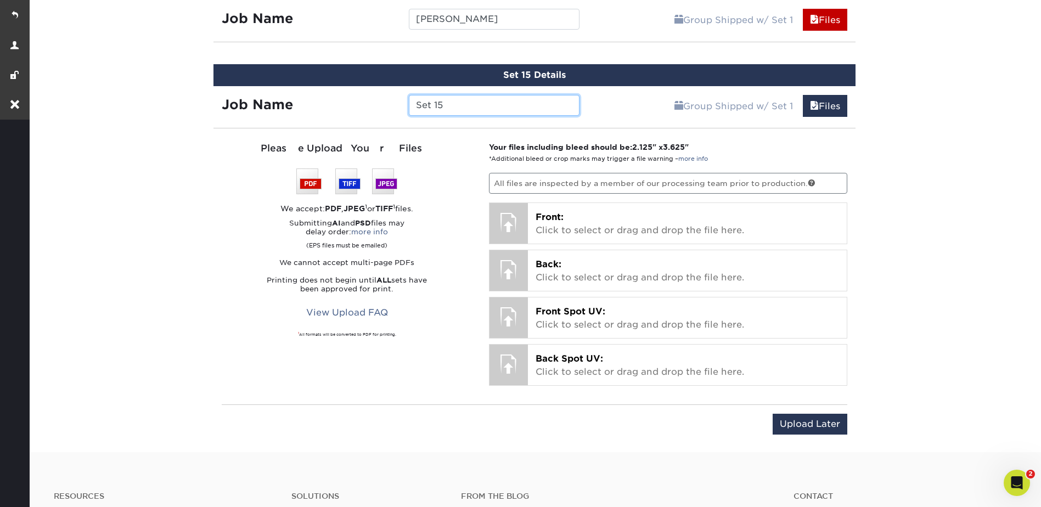
drag, startPoint x: 471, startPoint y: 107, endPoint x: 385, endPoint y: 106, distance: 85.6
click at [385, 106] on div "Job Name Set 15" at bounding box center [400, 105] width 375 height 21
paste input "[PERSON_NAME]"
type input "[PERSON_NAME]"
click at [812, 426] on input "Upload Later" at bounding box center [809, 424] width 75 height 21
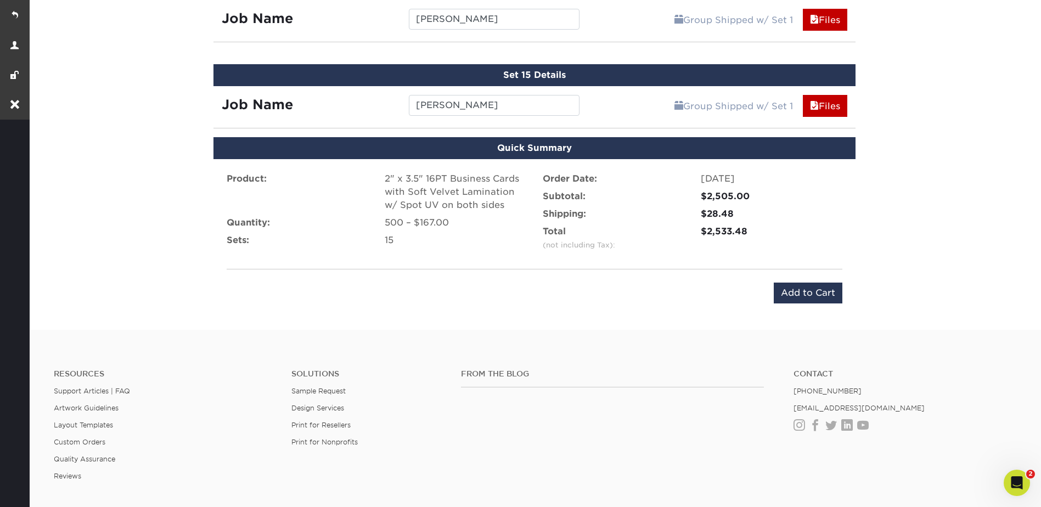
click at [815, 306] on div "Product: 2" x 3.5" 16PT Business Cards with Soft Velvet Lamination w/ Spot UV o…" at bounding box center [534, 237] width 642 height 157
click at [816, 289] on input "Add to Cart" at bounding box center [807, 293] width 69 height 21
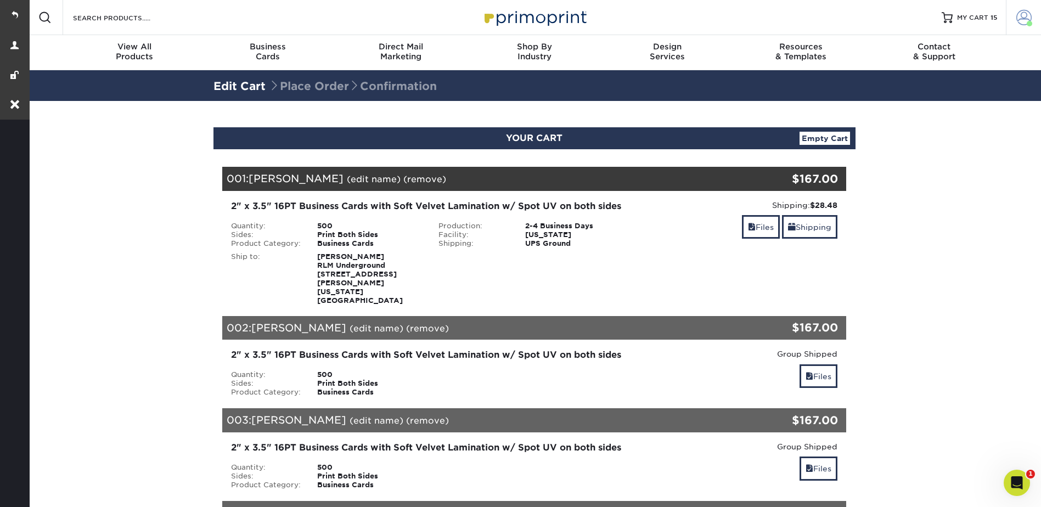
click at [1026, 19] on span at bounding box center [1023, 17] width 15 height 15
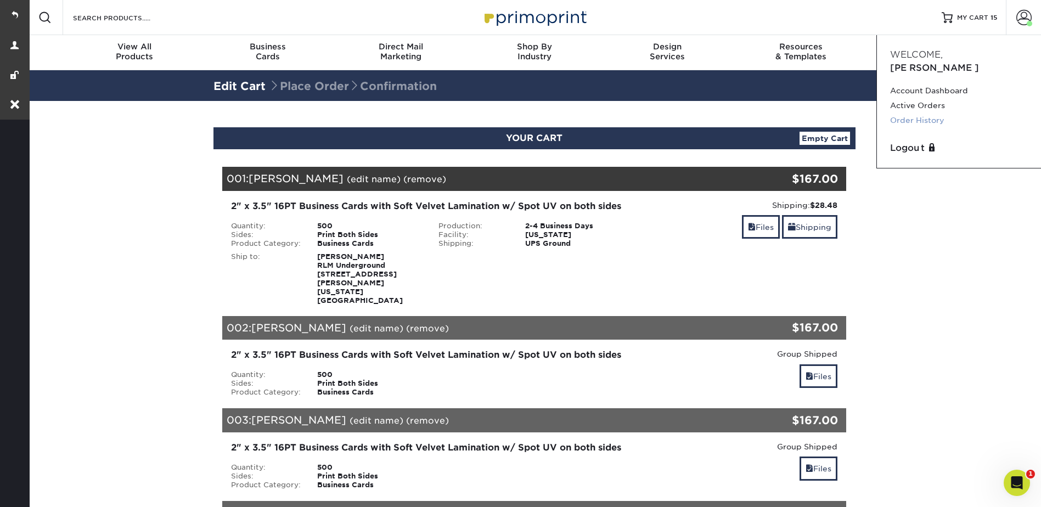
click at [925, 113] on link "Order History" at bounding box center [959, 120] width 138 height 15
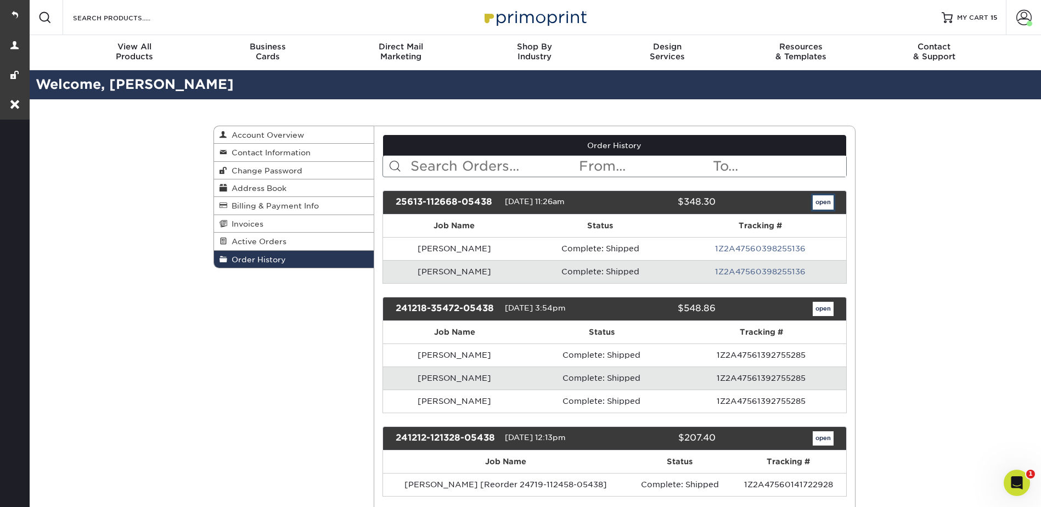
click at [826, 201] on link "open" at bounding box center [822, 202] width 21 height 14
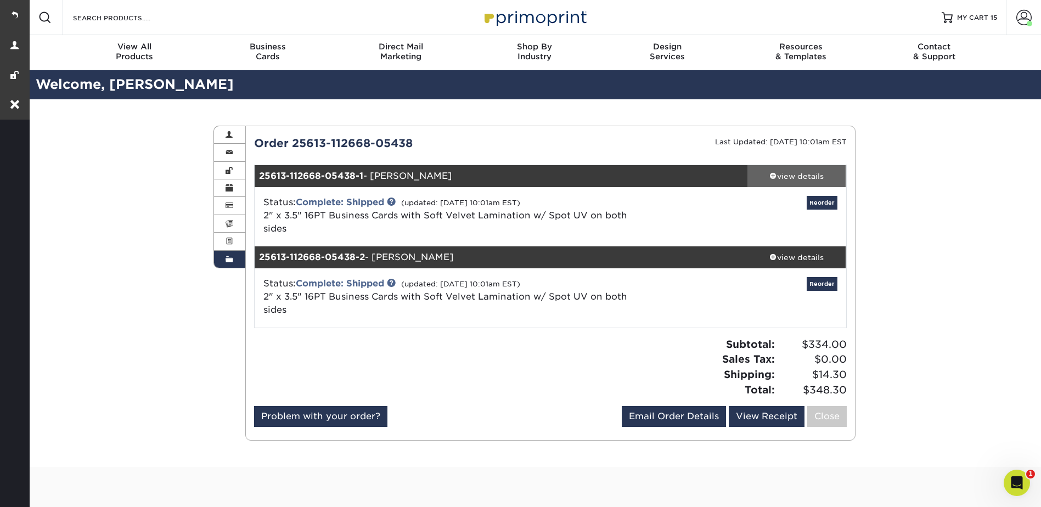
click at [787, 178] on div "view details" at bounding box center [796, 176] width 99 height 11
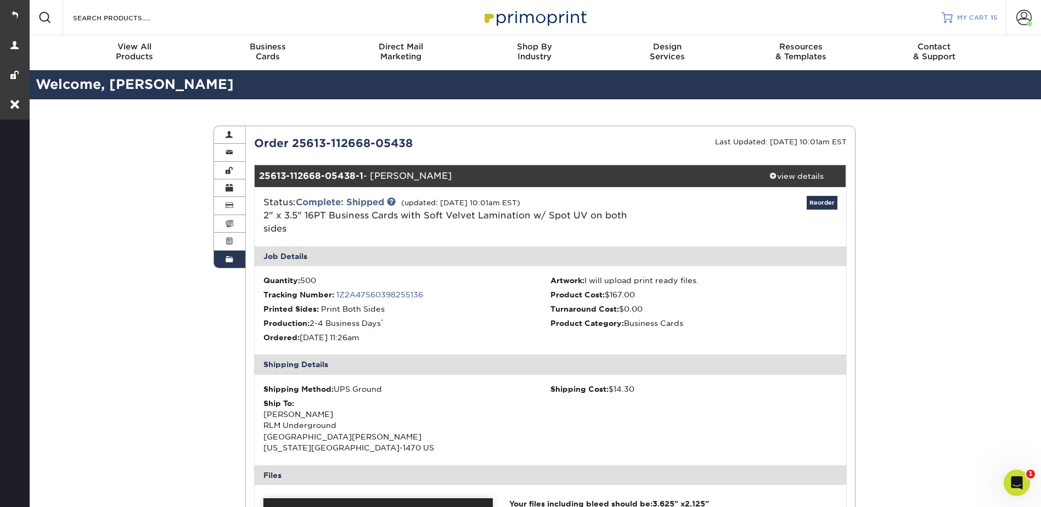
click at [963, 14] on span "MY CART" at bounding box center [972, 17] width 31 height 9
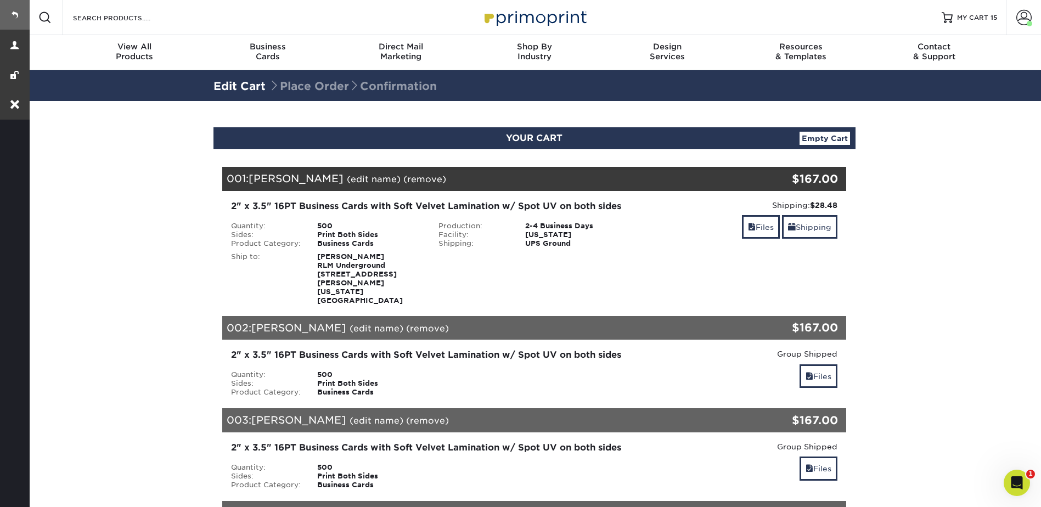
click at [10, 14] on link at bounding box center [15, 15] width 30 height 30
